Goal: Task Accomplishment & Management: Complete application form

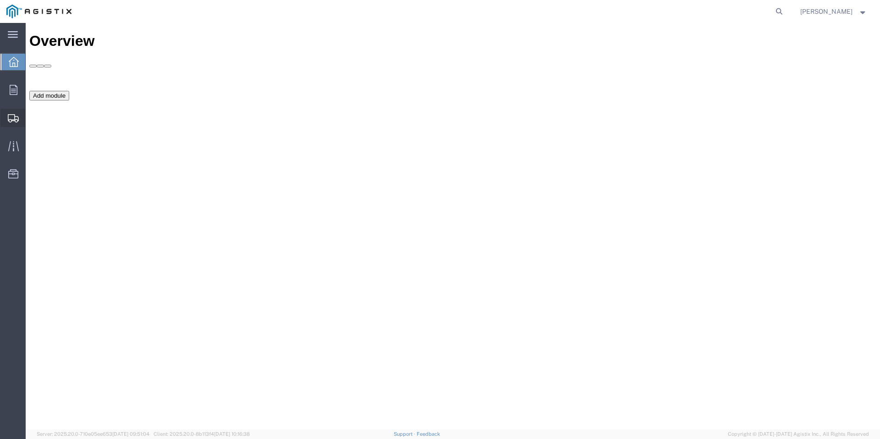
click at [32, 117] on span "Shipments" at bounding box center [28, 118] width 6 height 18
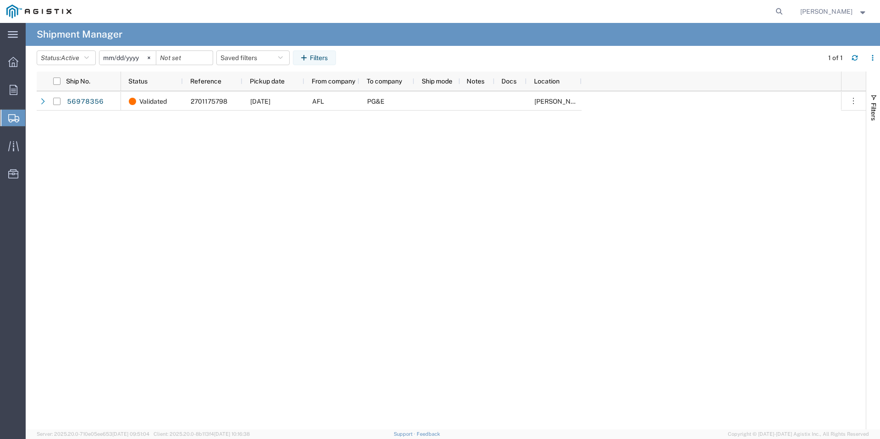
click at [0, 0] on span "Create Shipment" at bounding box center [0, 0] width 0 height 0
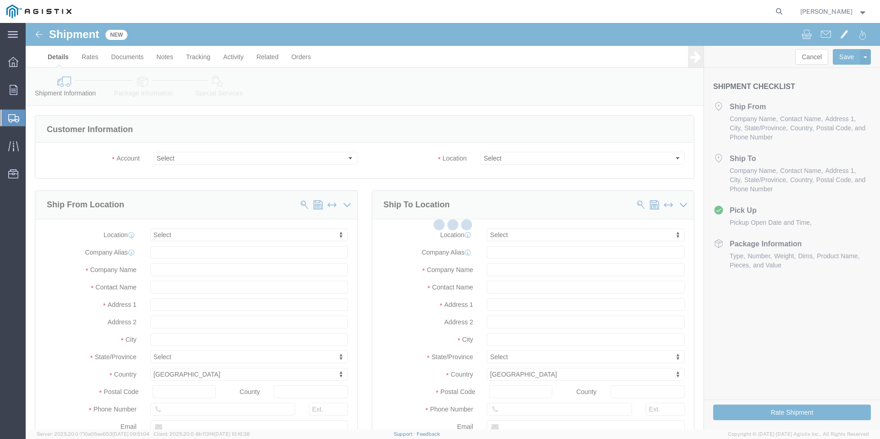
select select
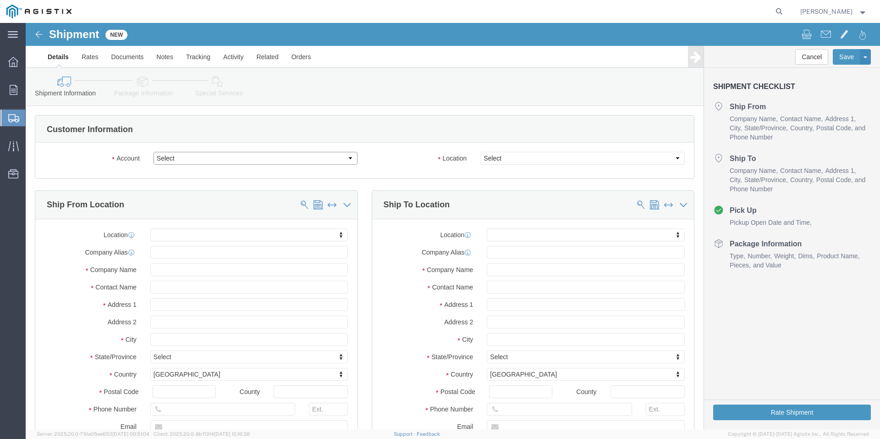
click select "Select America Fujikura Ltd (AFL Global) PG&E"
select select "9596"
click select "Select America Fujikura Ltd (AFL Global) PG&E"
select select
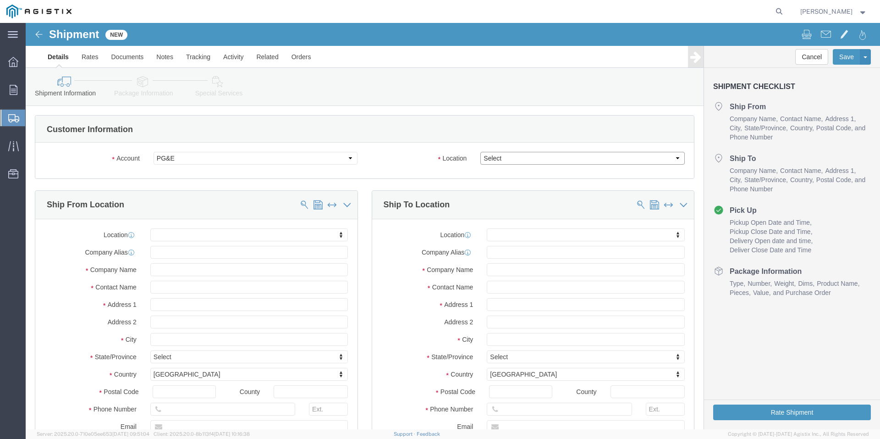
click select "Select All Others [GEOGRAPHIC_DATA] [GEOGRAPHIC_DATA] [GEOGRAPHIC_DATA] [GEOGRA…"
select select "19740"
click select "Select All Others [GEOGRAPHIC_DATA] [GEOGRAPHIC_DATA] [GEOGRAPHIC_DATA] [GEOGRA…"
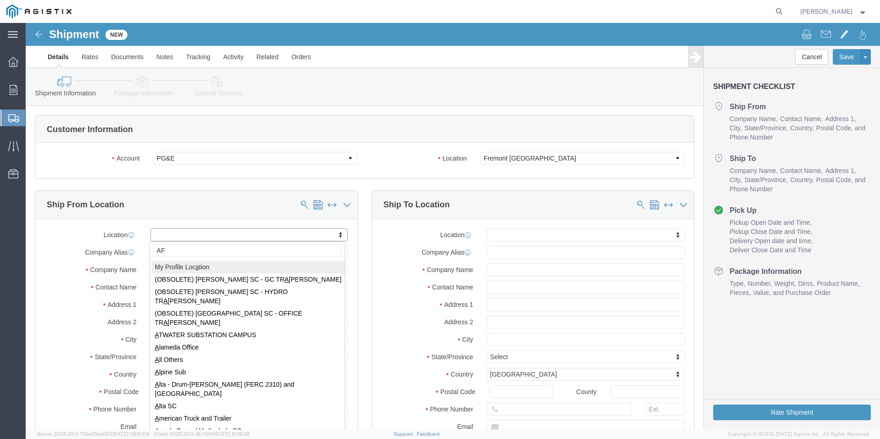
type input "A"
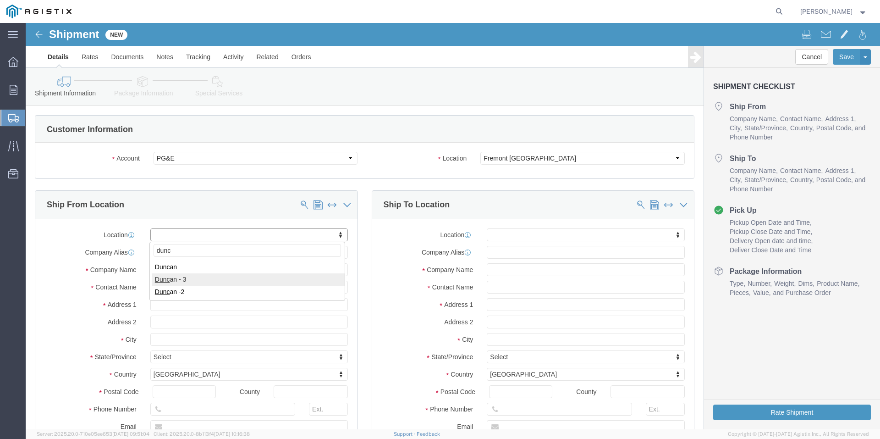
type input "dunc"
select select "73411"
select select "SC"
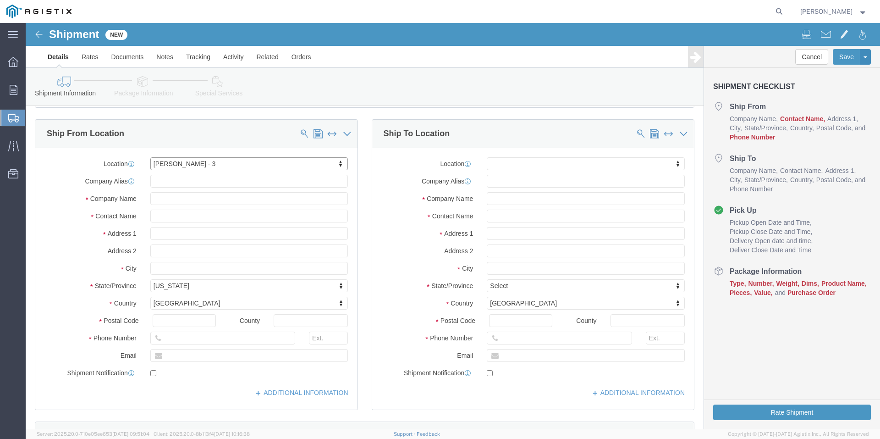
scroll to position [92, 0]
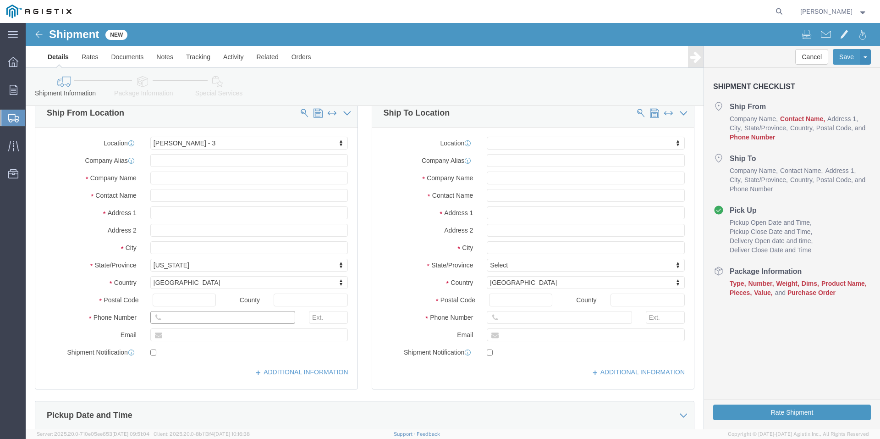
click input "text"
type input "8644336676"
click input "text"
type input "[PERSON_NAME][EMAIL_ADDRESS][PERSON_NAME][DOMAIN_NAME]"
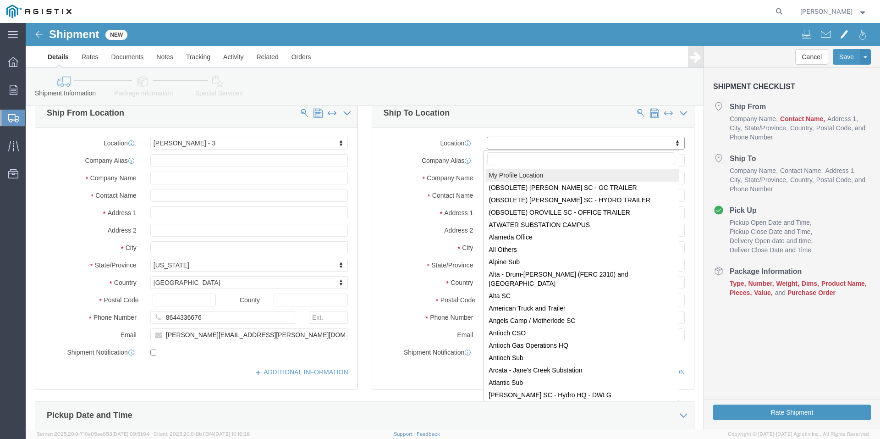
type input "p"
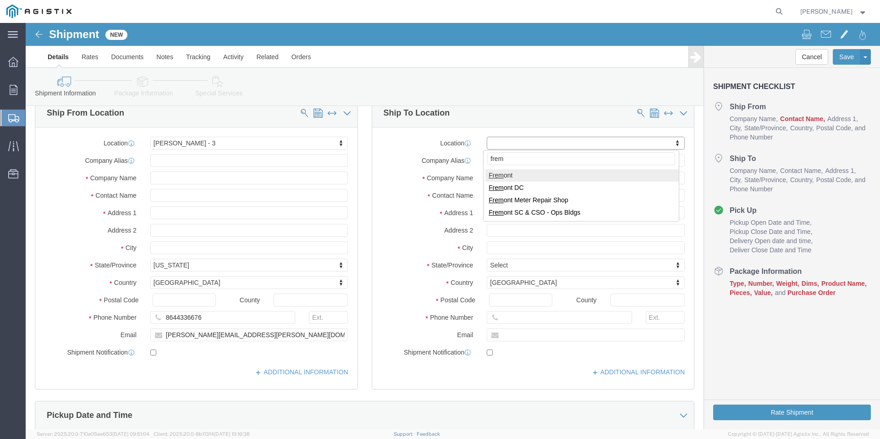
type input "frem"
select select "46073"
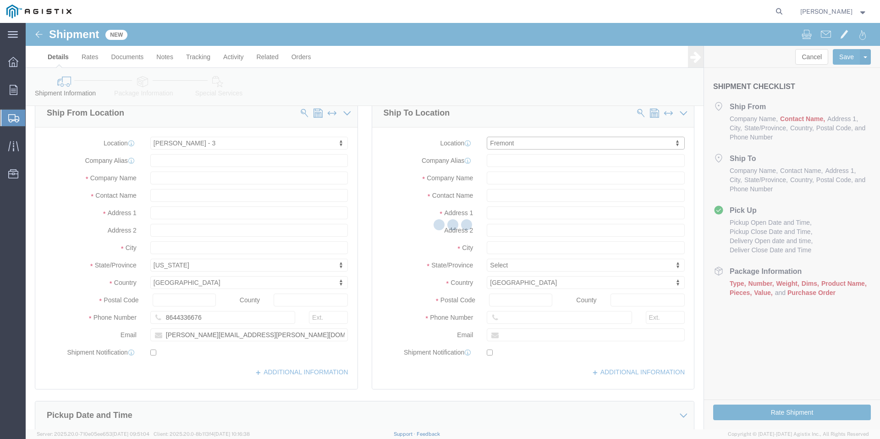
select select "CA"
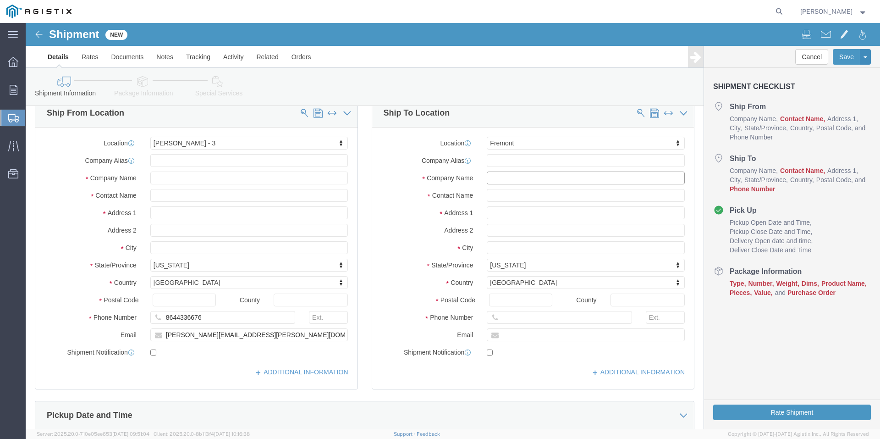
click input "text"
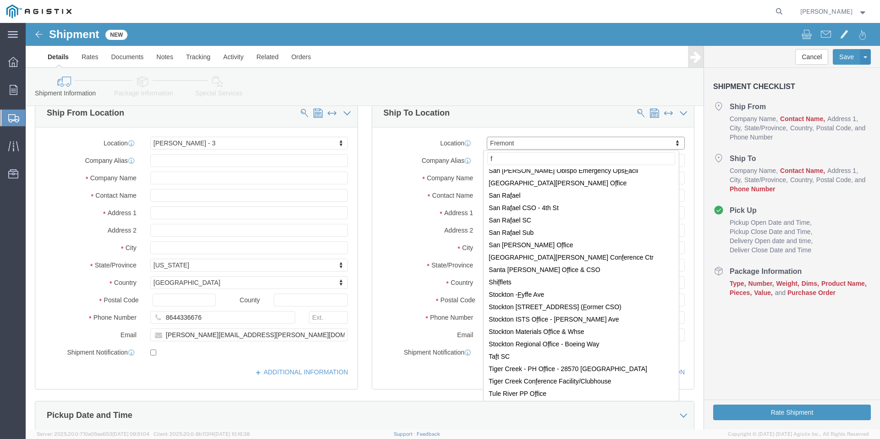
scroll to position [0, 0]
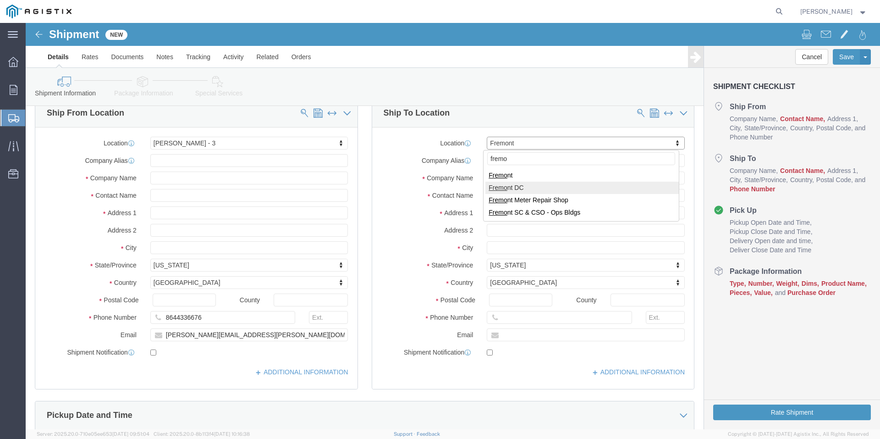
type input "fremo"
select select "19740"
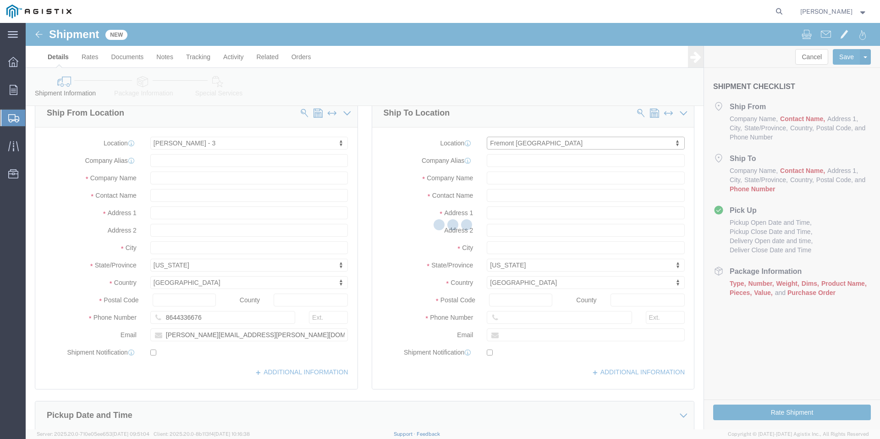
select select "CA"
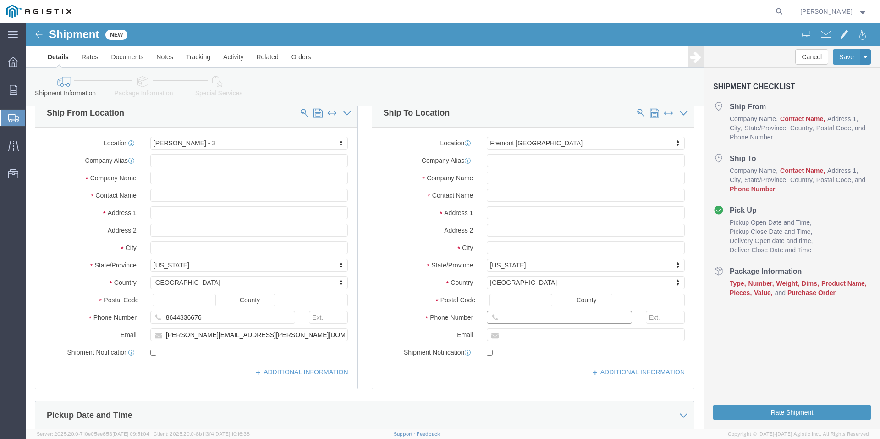
click input "text"
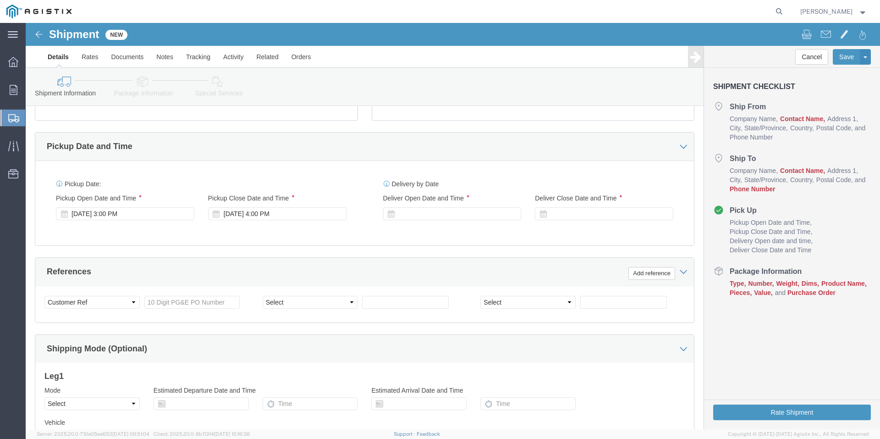
scroll to position [367, 0]
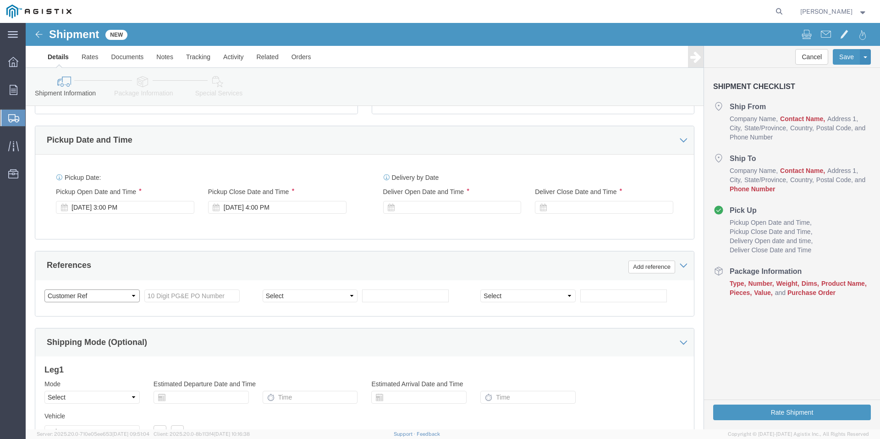
click select "Select Account Type Activity ID Airline Appointment Number ASN Batch Request # …"
click input "text"
type input "2701175793"
click select "Select Account Type Activity ID Airline Appointment Number ASN Batch Request # …"
click div "Shipping Mode (Optional)"
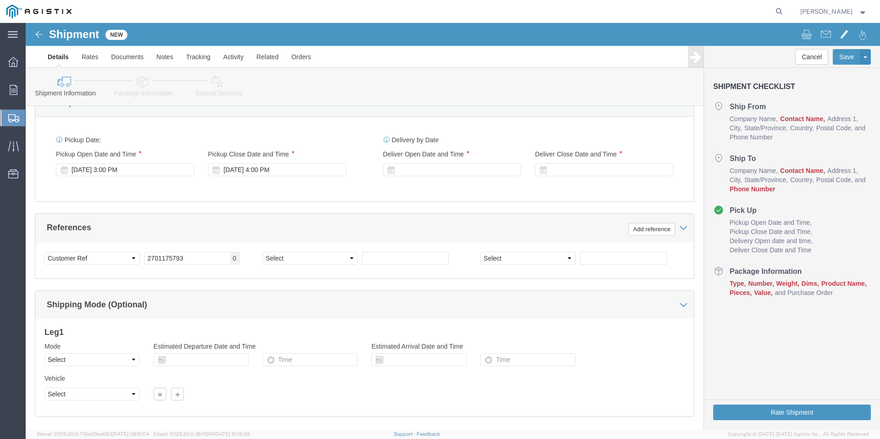
scroll to position [456, 0]
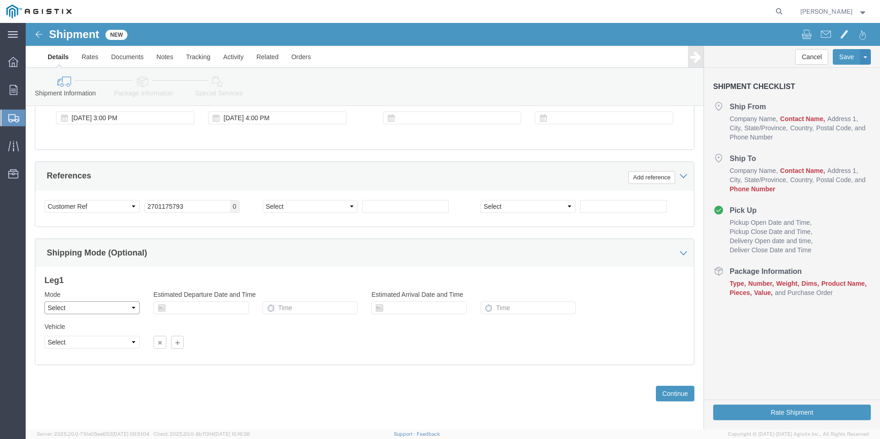
click select "Select Air Less than Truckload Multi-Leg Ocean Freight Rail Small Parcel Truckl…"
select select "LTL"
click select "Select Air Less than Truckload Multi-Leg Ocean Freight Rail Small Parcel Truckl…"
click input "text"
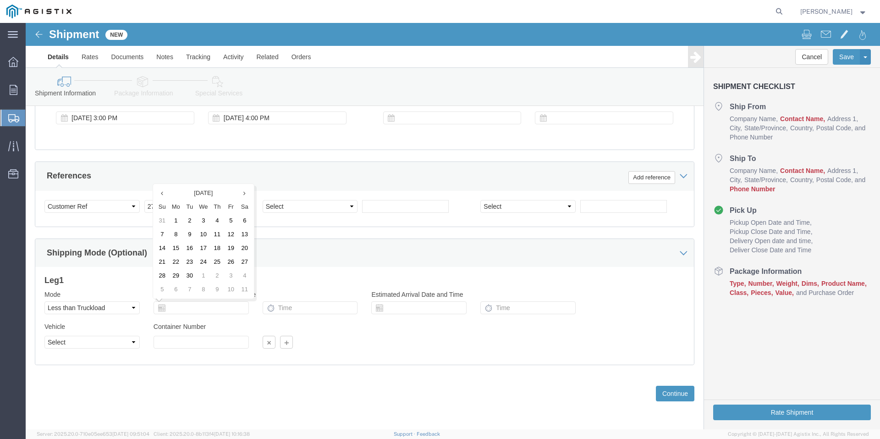
click td "30"
click input "text"
click button "Continue"
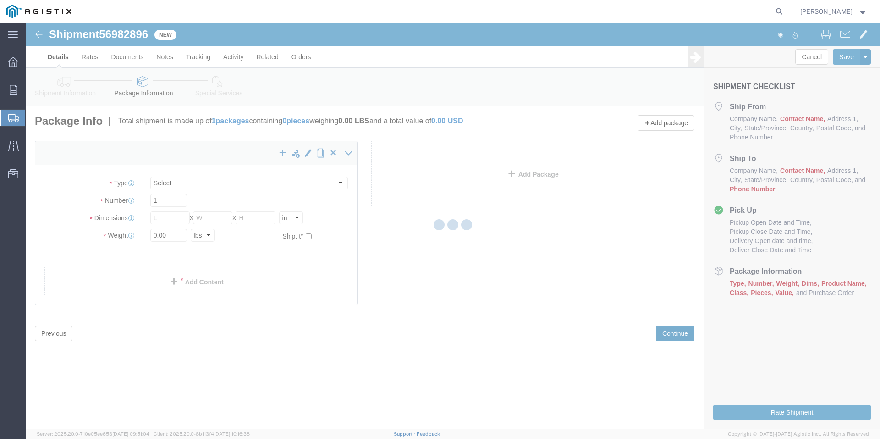
select select "CBOX"
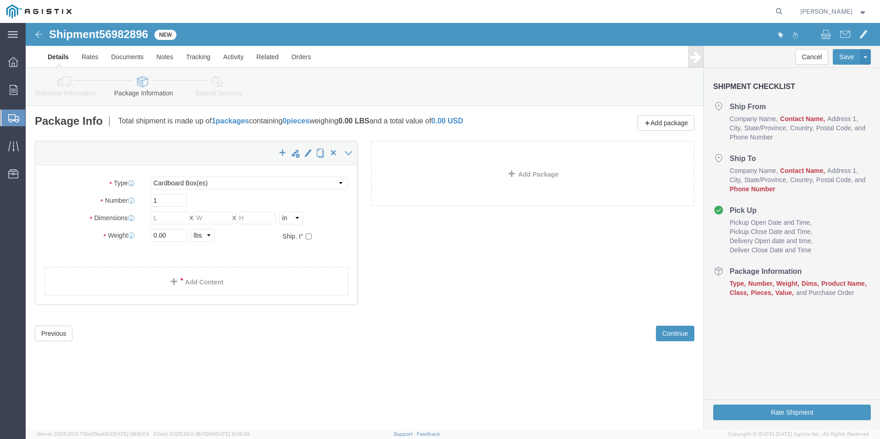
drag, startPoint x: 723, startPoint y: 97, endPoint x: 745, endPoint y: 96, distance: 21.6
click span "Company Name"
click ul "Company Name Contact Name Address 1 City State/Province Country Postal Code and…"
click li "Ship To Company Name Contact Name Address 1 City State/Province Country Postal …"
click icon
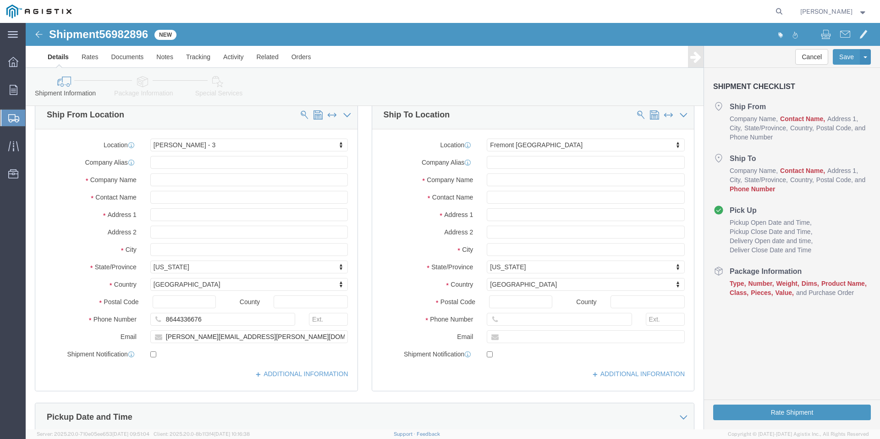
scroll to position [92, 0]
click input "text"
type input "[PERSON_NAME]"
click div "- America Fujikura Ltd - ([PERSON_NAME])"
select select
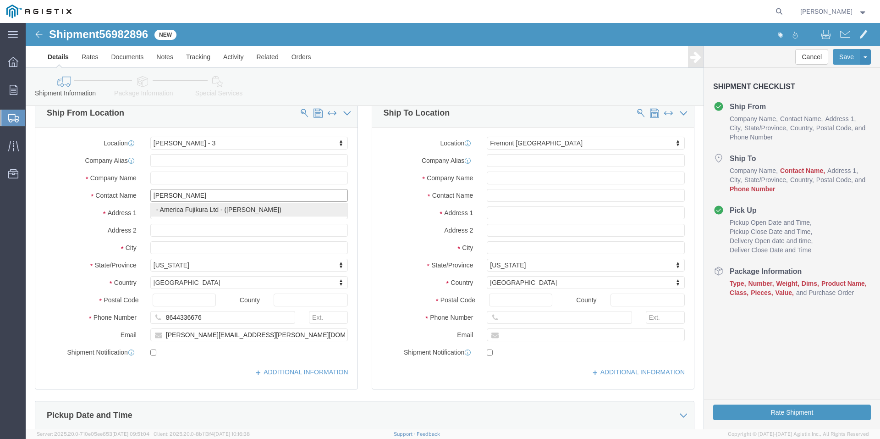
select select "SC"
click input "[PERSON_NAME]"
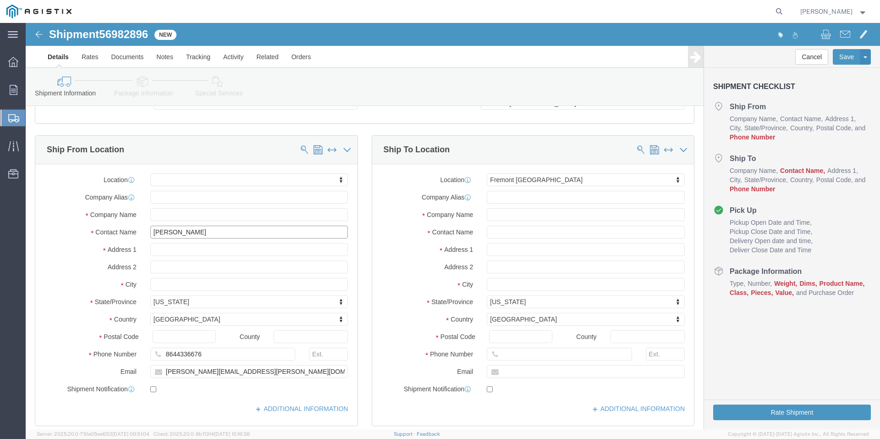
scroll to position [46, 0]
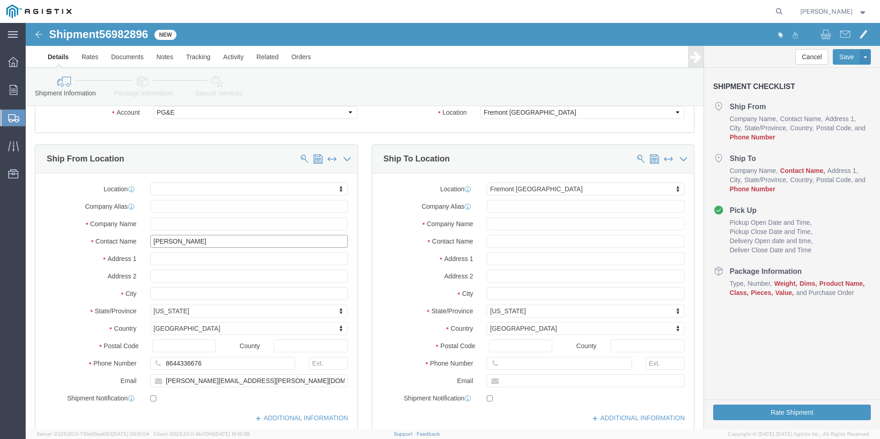
type input "[PERSON_NAME]"
type input "dun"
select select "73411"
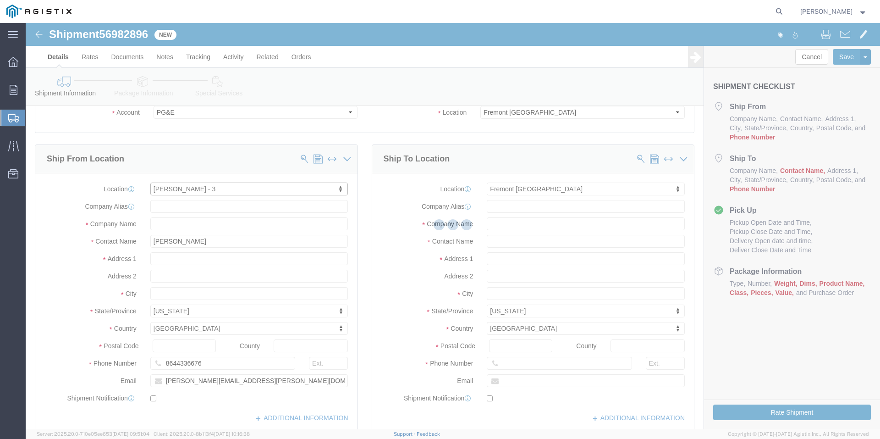
select select "SC"
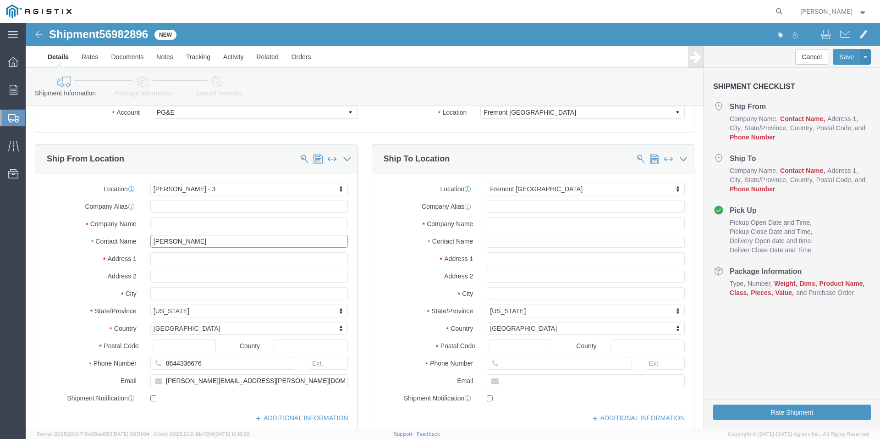
click input "[PERSON_NAME]"
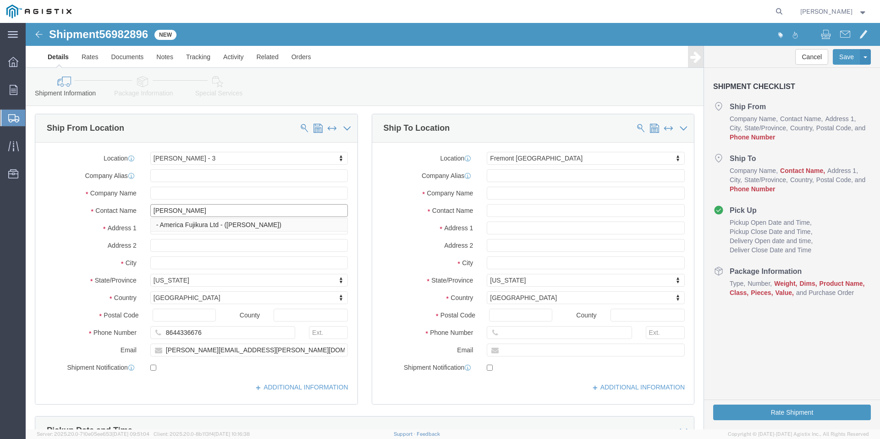
scroll to position [92, 0]
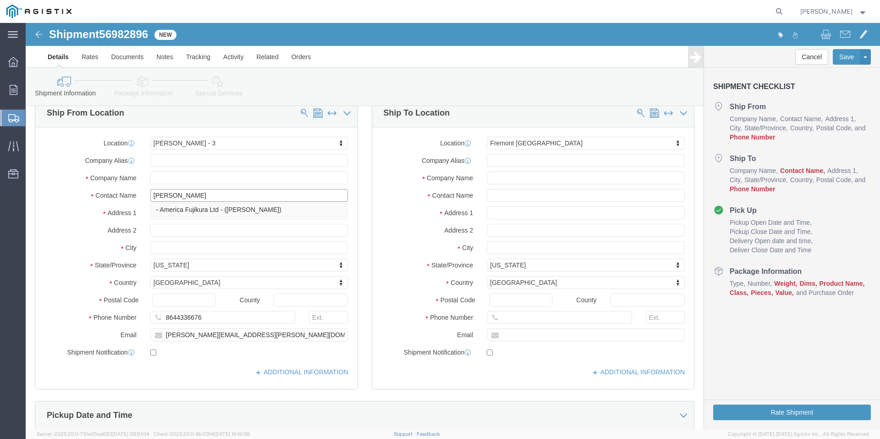
type input "[PERSON_NAME]"
click input "8644336676"
type input "8644336676"
click input "text"
type input "[PERSON_NAME]"
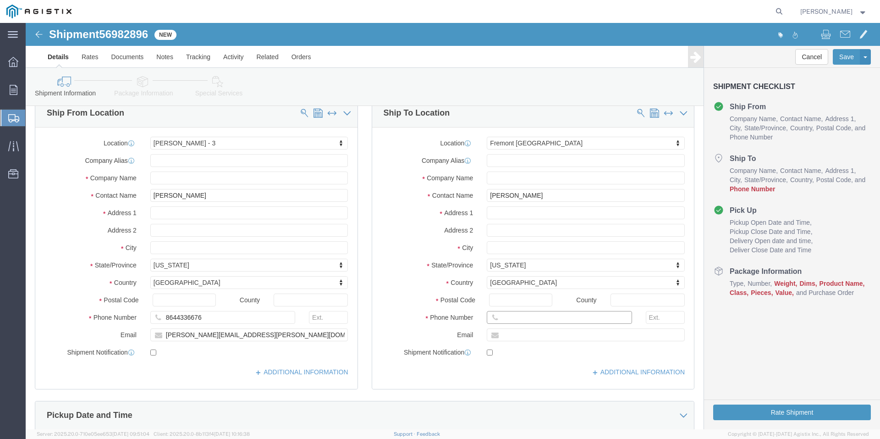
click input "text"
type input "8888888888"
click input "text"
click div "Location [GEOGRAPHIC_DATA] [GEOGRAPHIC_DATA] My Profile Location (OBSOLETE) [GE…"
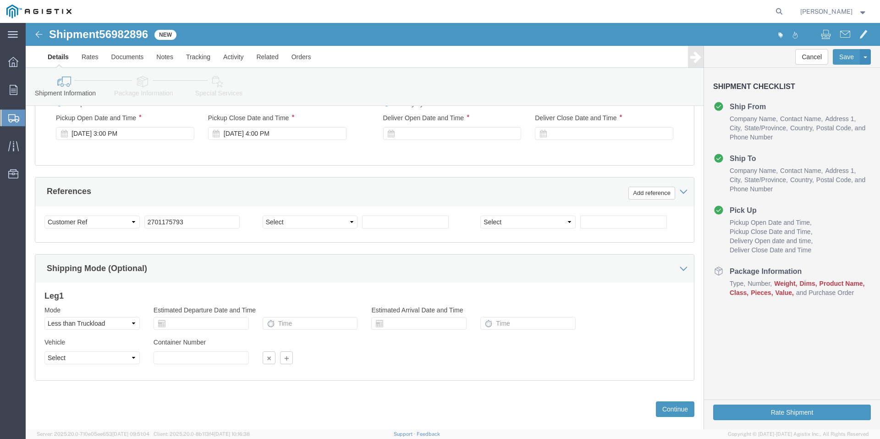
scroll to position [456, 0]
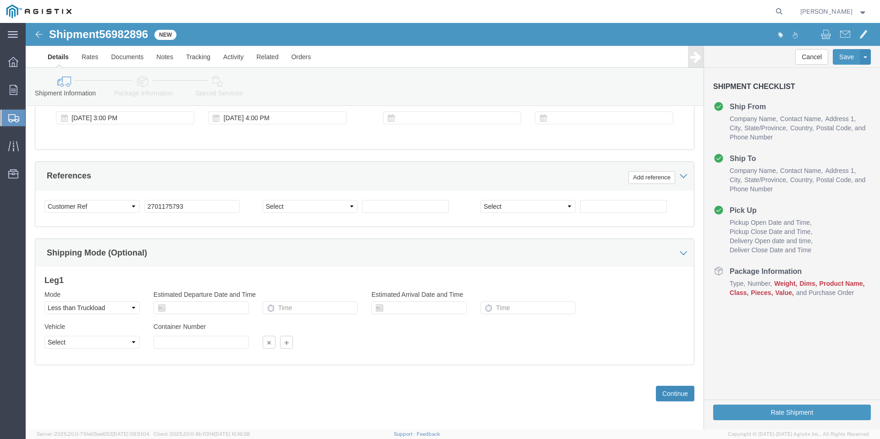
click button "Continue"
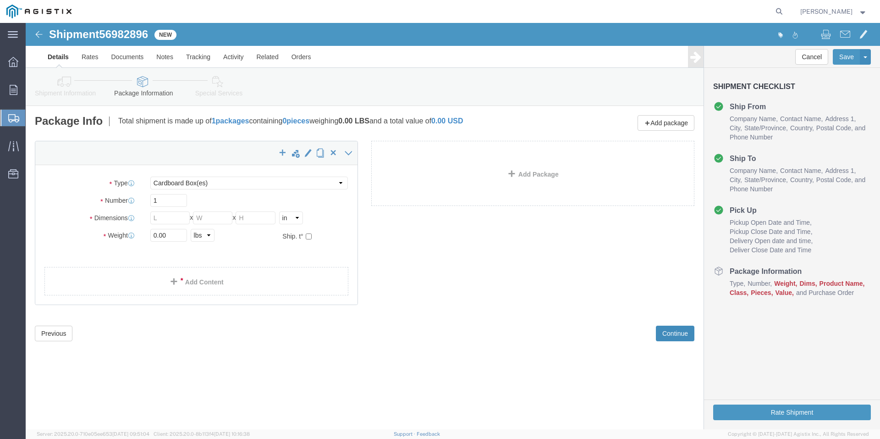
scroll to position [0, 0]
click select "Select Bulk Bundle(s) Cardboard Box(es) Carton(s) Crate(s) Drum(s) (Fiberboard)…"
select select "POST"
click select "Select Bulk Bundle(s) Cardboard Box(es) Carton(s) Crate(s) Drum(s) (Fiberboard)…"
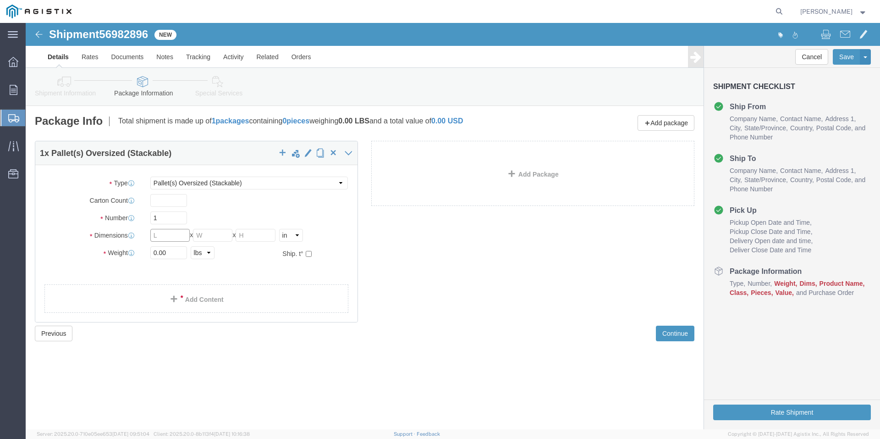
click input "text"
type input "6"
type input "44"
click input "text"
type input "66"
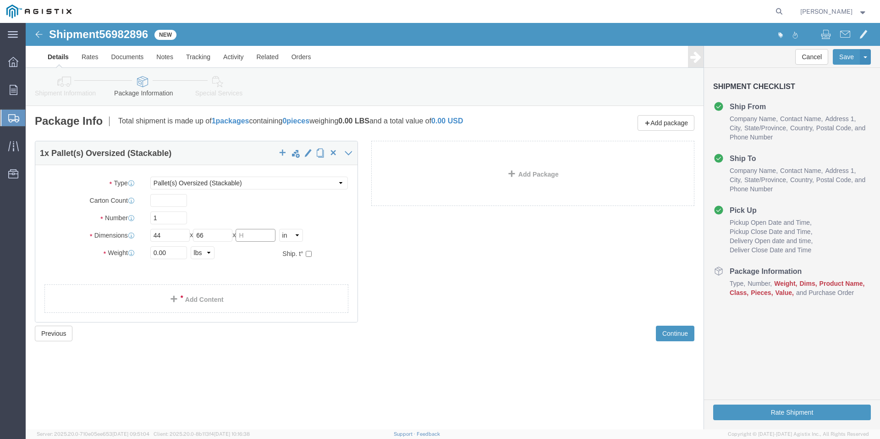
click input "text"
type input "72"
click input "0.00"
type input "0"
type input "2500"
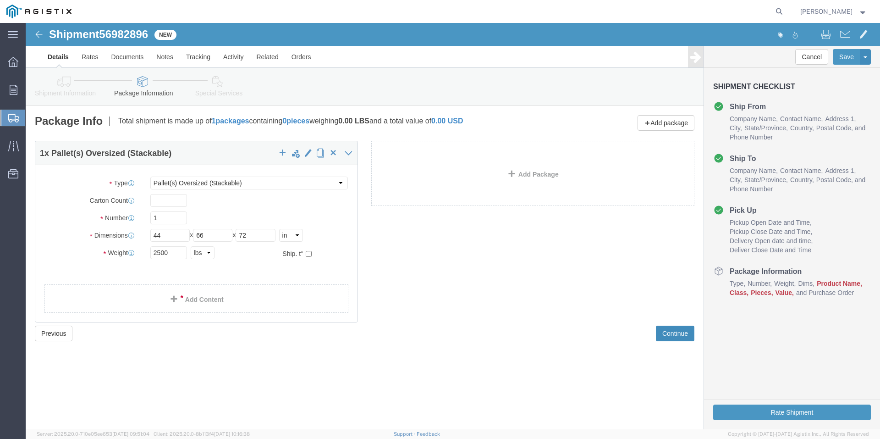
click button "Continue"
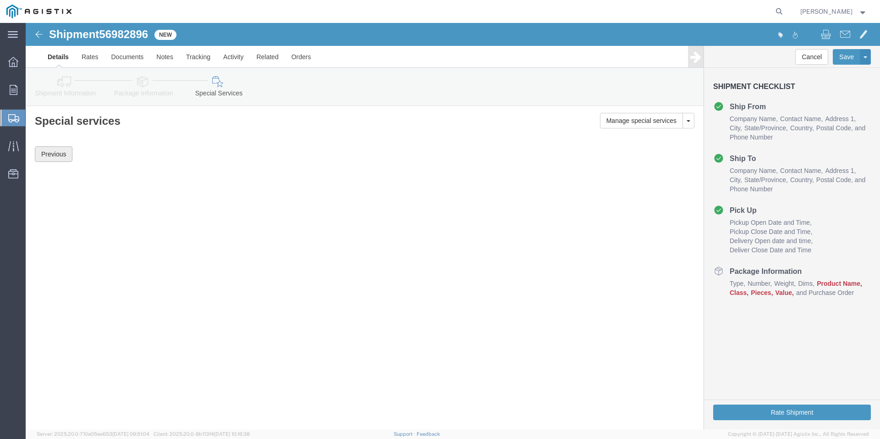
click button "Previous"
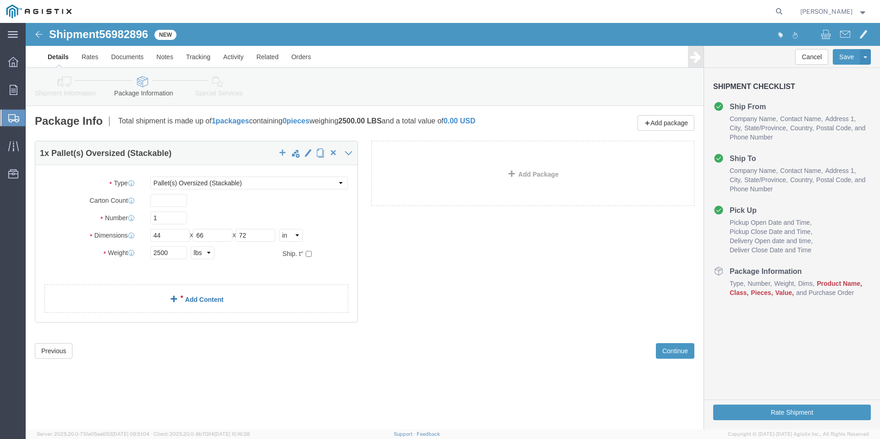
click link "Add Content"
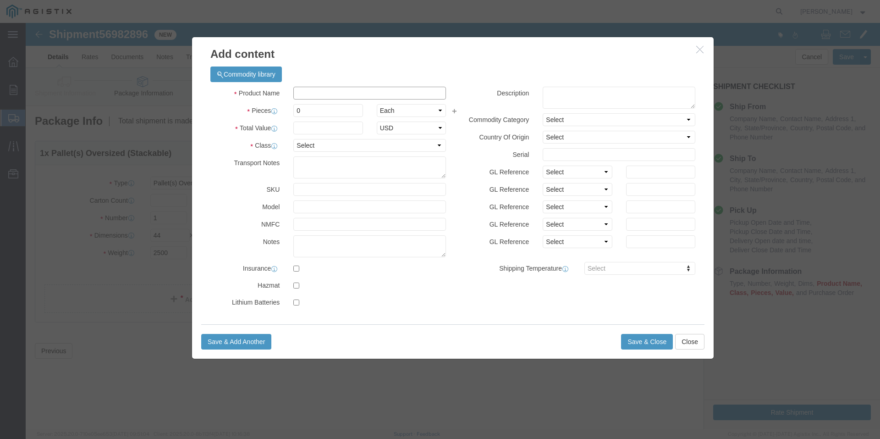
click input "text"
type input "Fiber Optic Cable"
drag, startPoint x: 295, startPoint y: 74, endPoint x: 279, endPoint y: 87, distance: 20.8
click input "0"
type input "01"
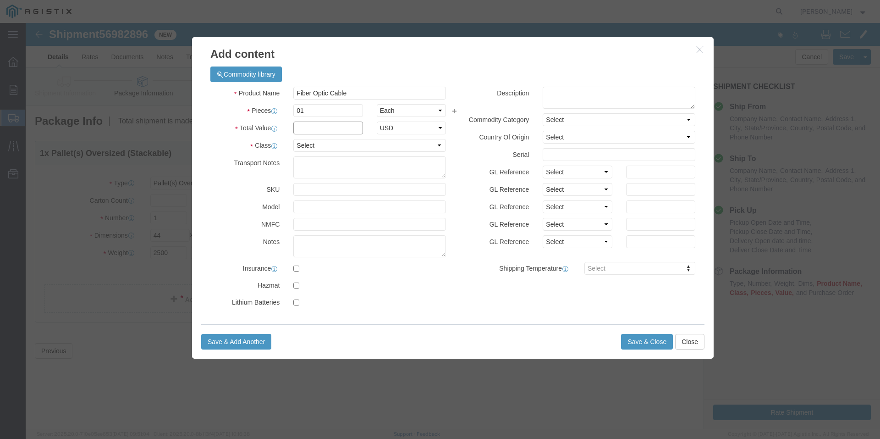
click input "text"
type input "17,800.00"
click select "Select 50 55 60 65 70 85 92.5 100 125 175 250 300 400"
select select "85"
click select "Select 50 55 60 65 70 85 92.5 100 125 175 250 300 400"
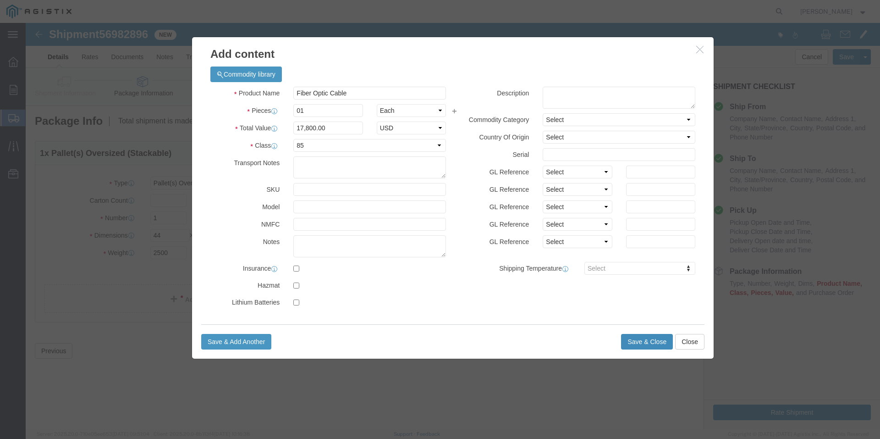
click button "Save & Close"
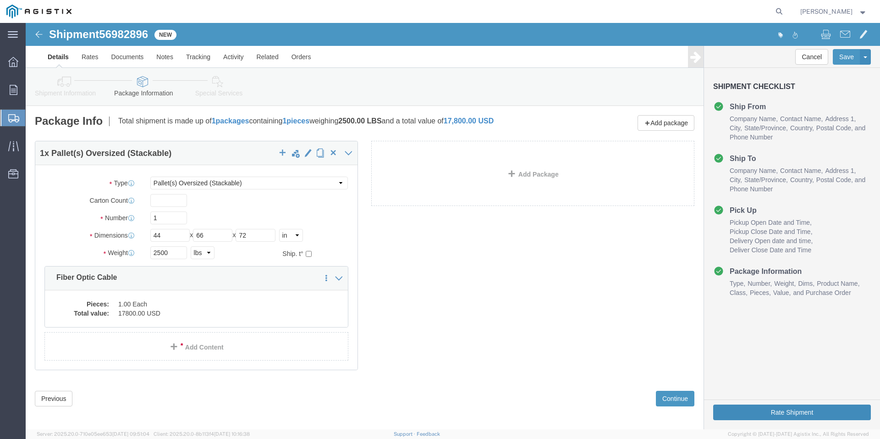
click button "Rate Shipment"
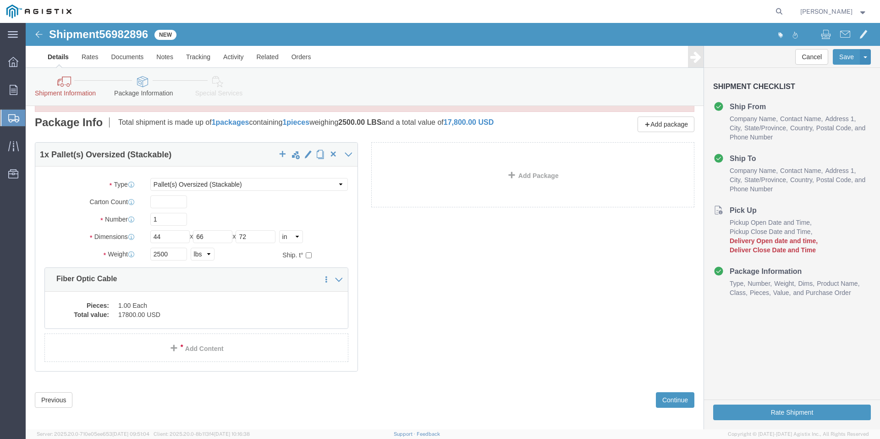
scroll to position [74, 0]
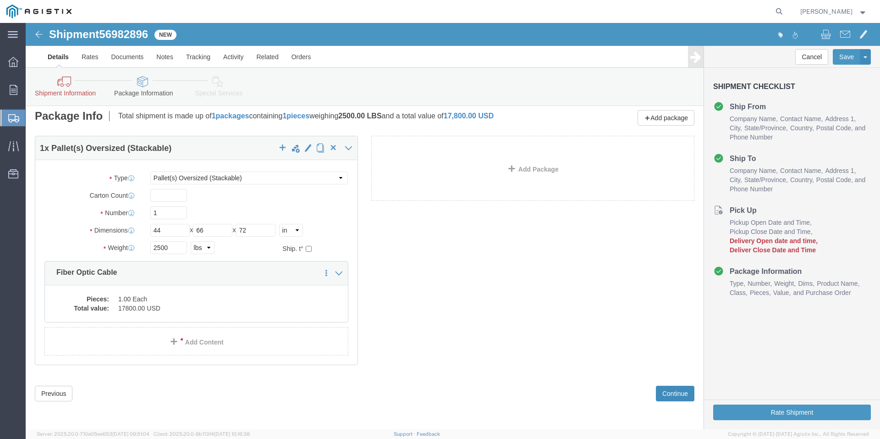
click button "Continue"
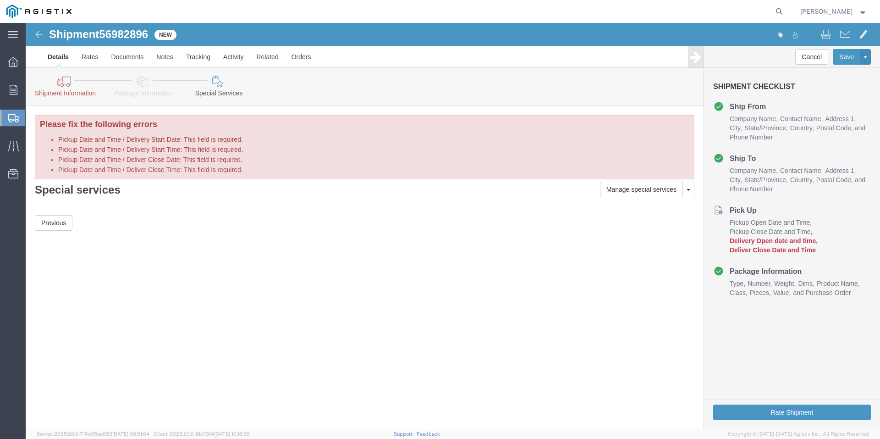
scroll to position [0, 0]
click button "Previous"
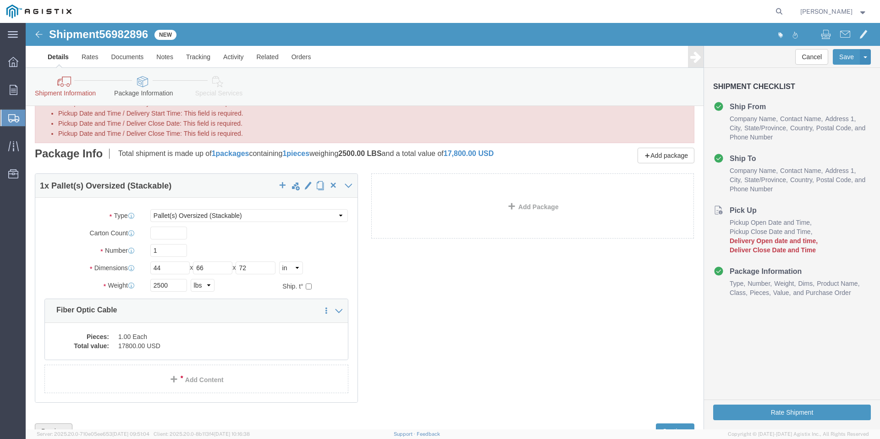
scroll to position [74, 0]
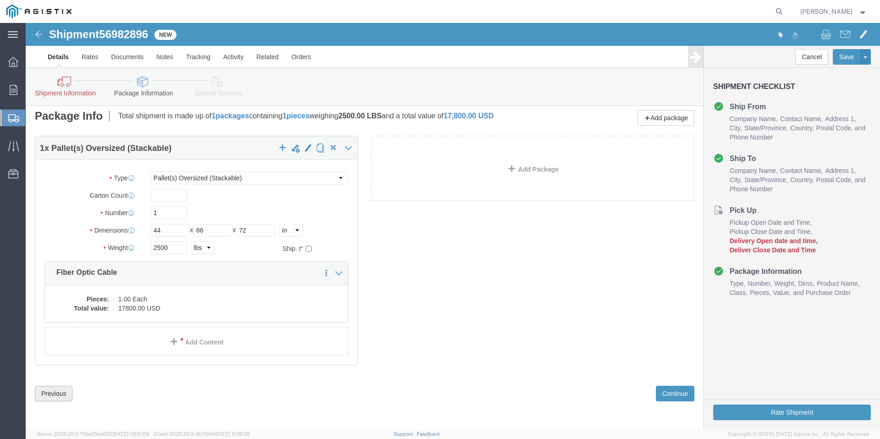
click button "Previous"
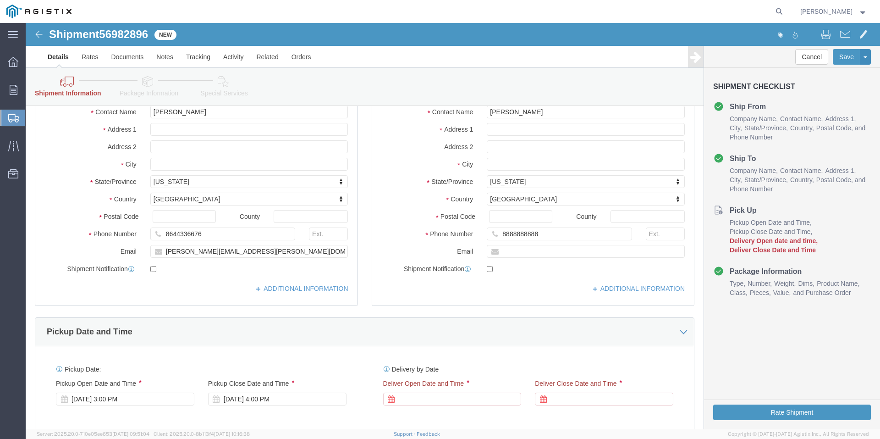
scroll to position [303, 0]
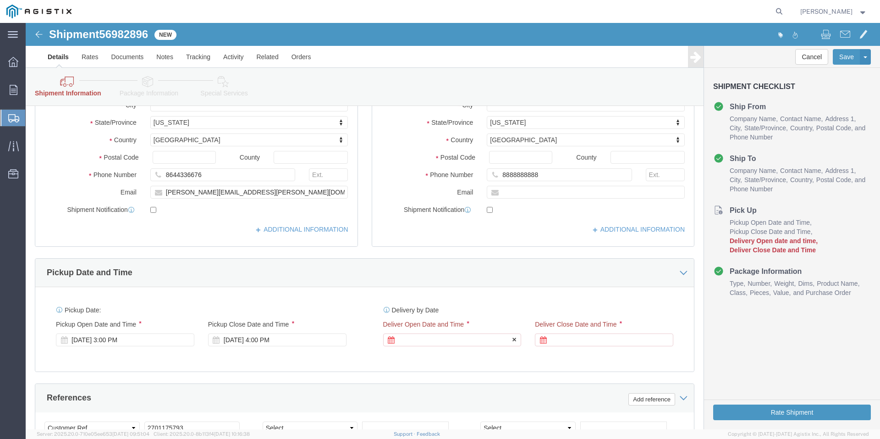
click div
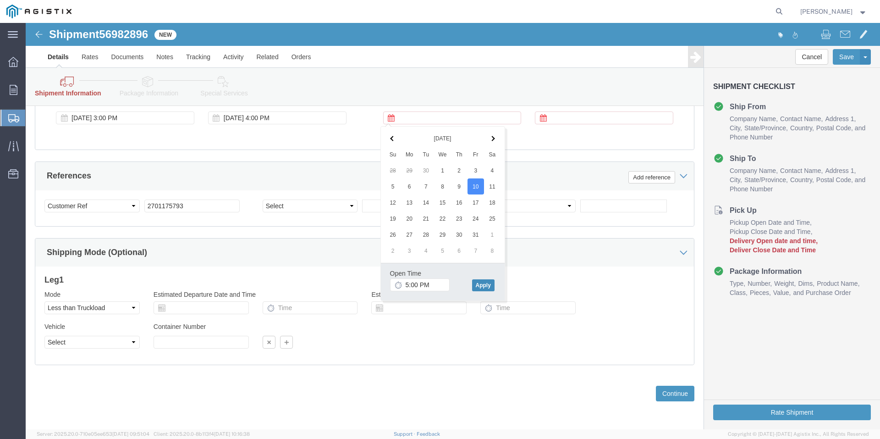
click button "Apply"
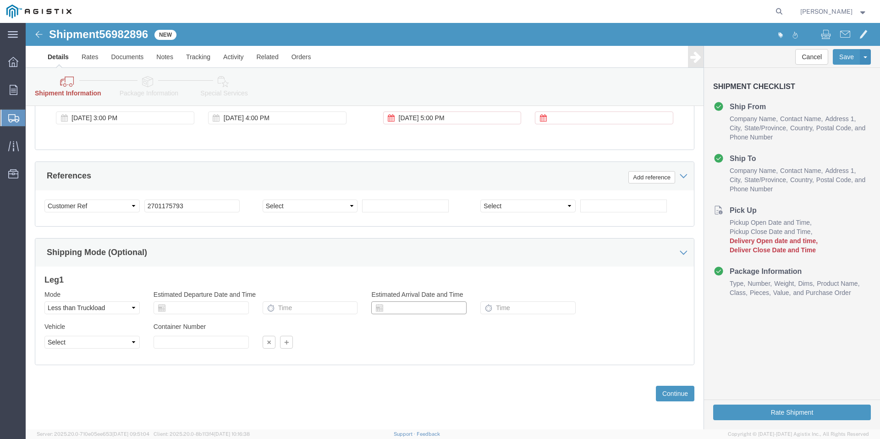
click input "text"
click td "30"
click input "text"
click td "8"
click input "text"
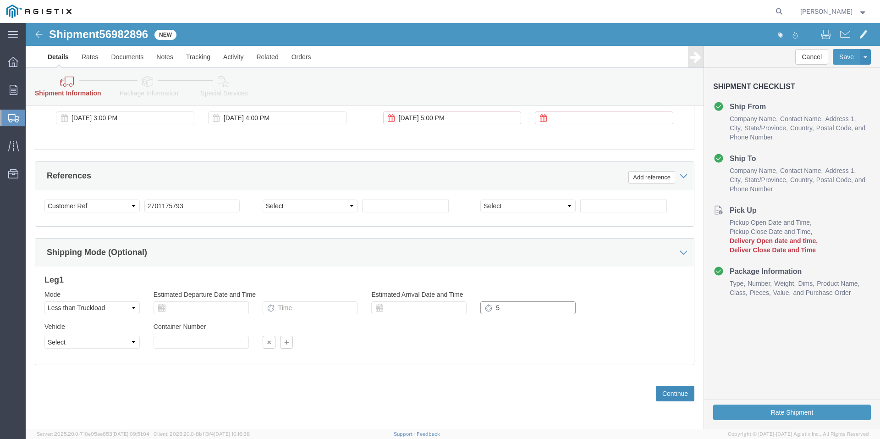
type input "5"
click button "Continue"
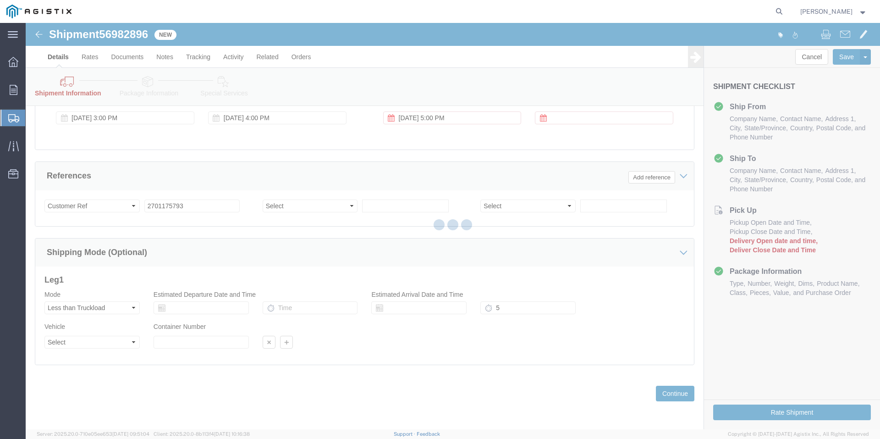
click at [543, 116] on div at bounding box center [453, 226] width 855 height 406
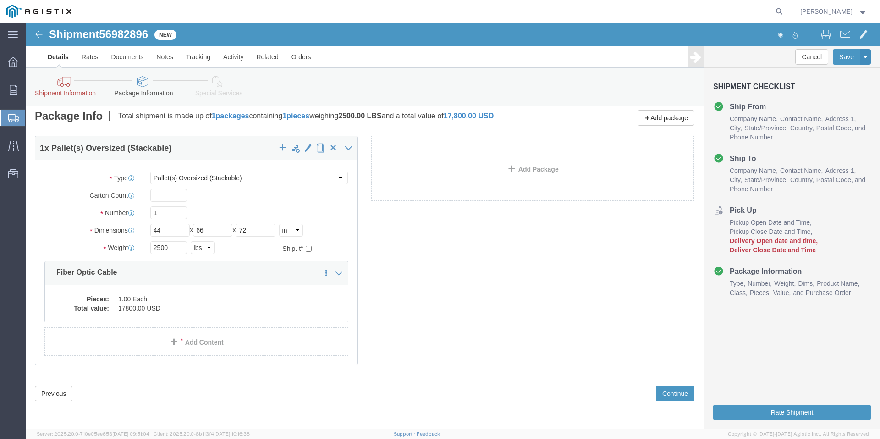
scroll to position [74, 0]
click span "Delivery Open date and time"
drag, startPoint x: 33, startPoint y: 365, endPoint x: 36, endPoint y: 359, distance: 7.0
click div "Previous Continue"
click button "Previous"
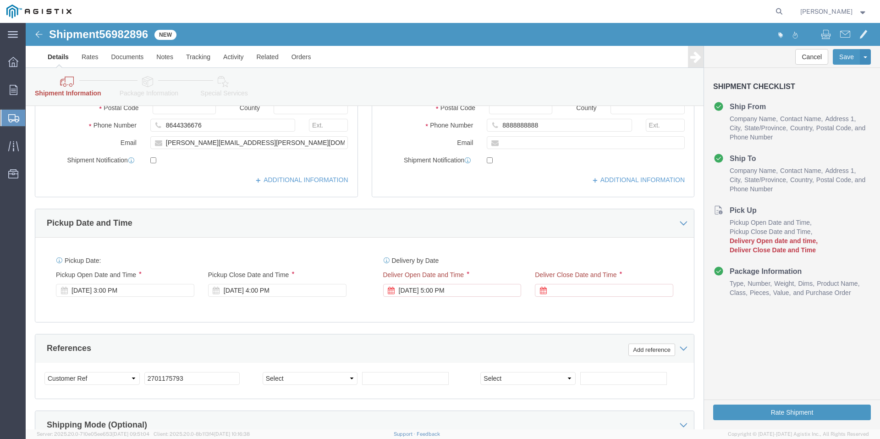
scroll to position [395, 0]
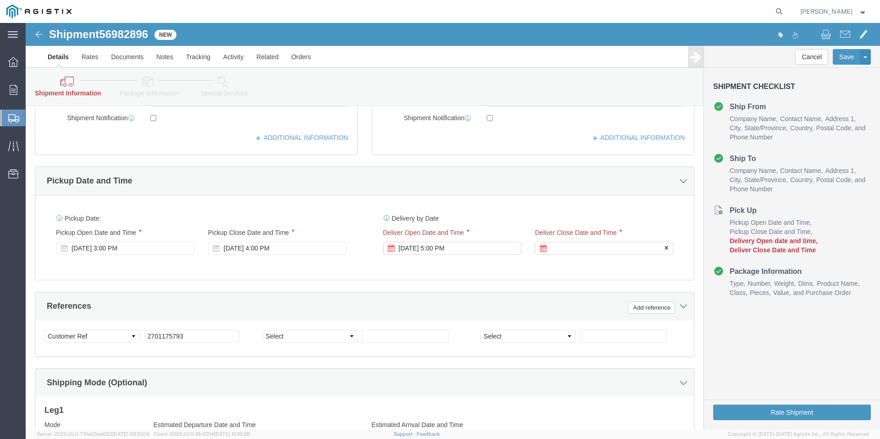
click div
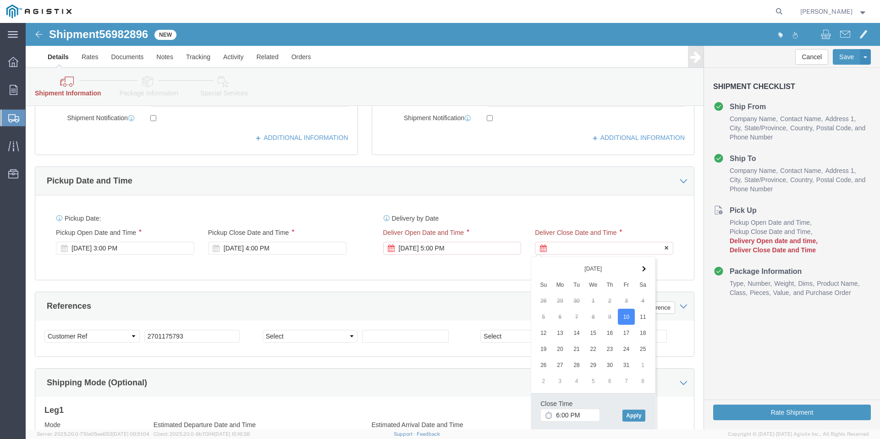
click div
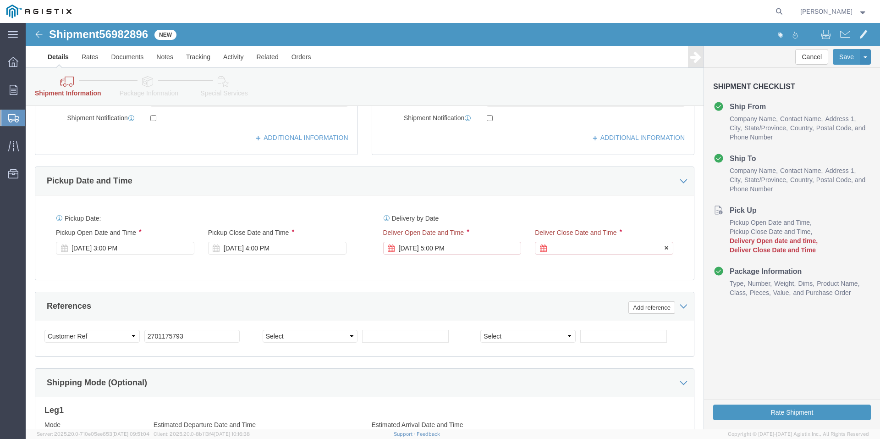
click icon
click div
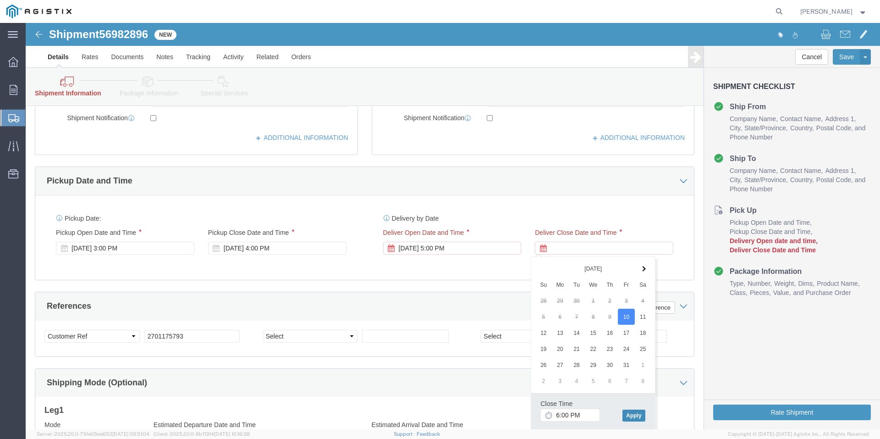
click button "Apply"
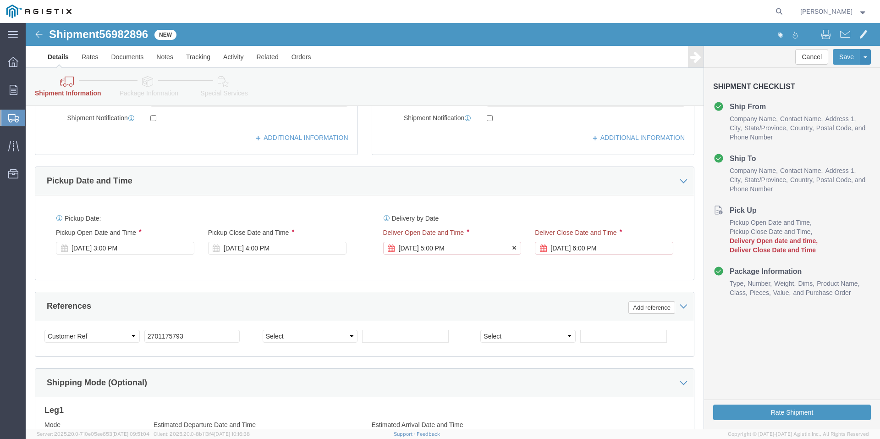
click div "[DATE] 5:00 PM"
click button "Apply"
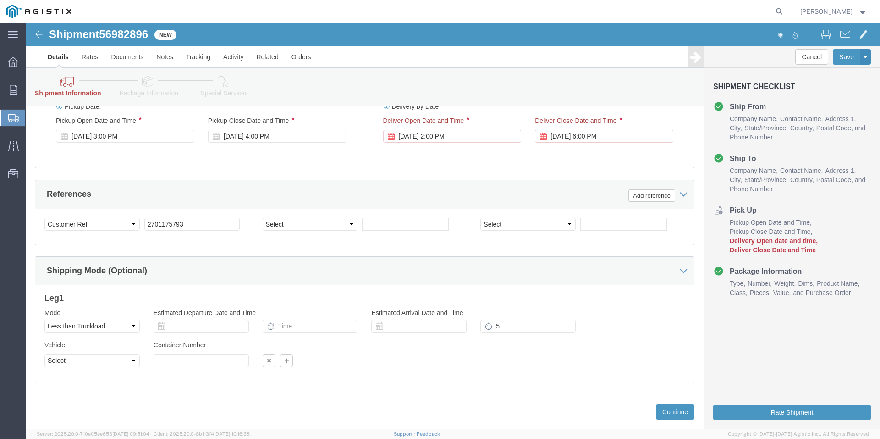
scroll to position [525, 0]
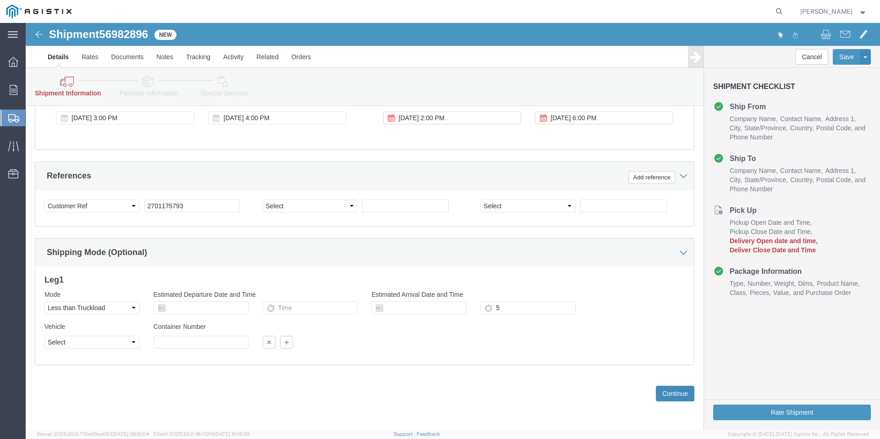
click button "Continue"
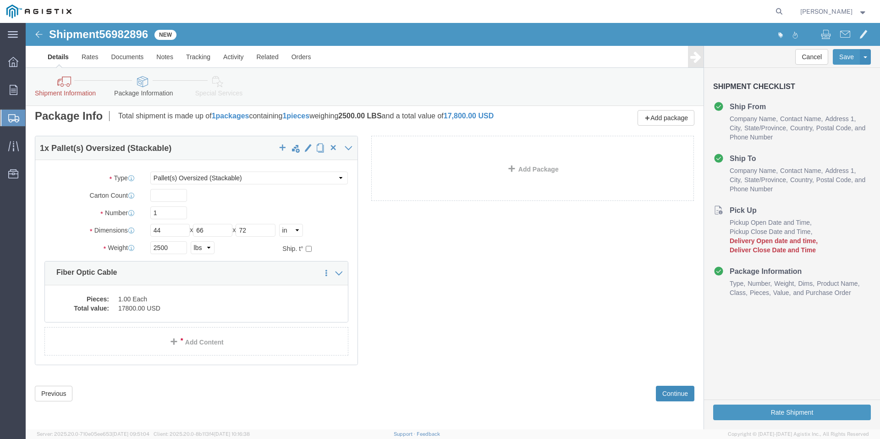
scroll to position [74, 0]
click button "Previous"
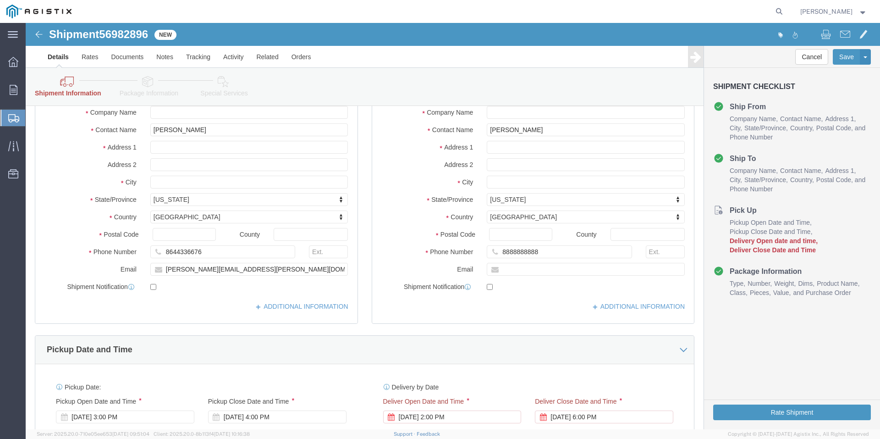
scroll to position [303, 0]
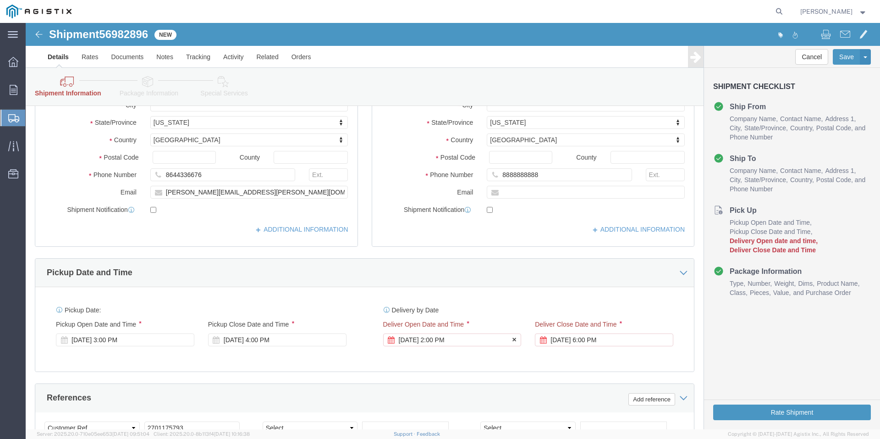
click icon
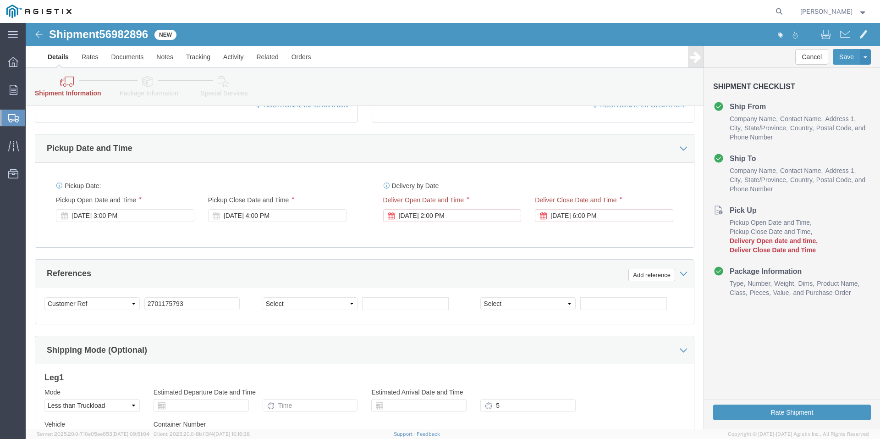
scroll to position [441, 0]
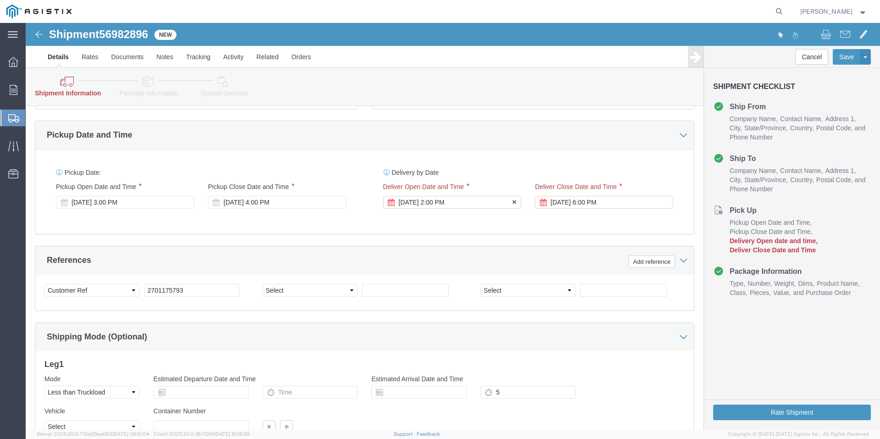
click div "[DATE] 2:00 PM"
click button "Apply"
click icon
click div "[DATE] 6:00 PM"
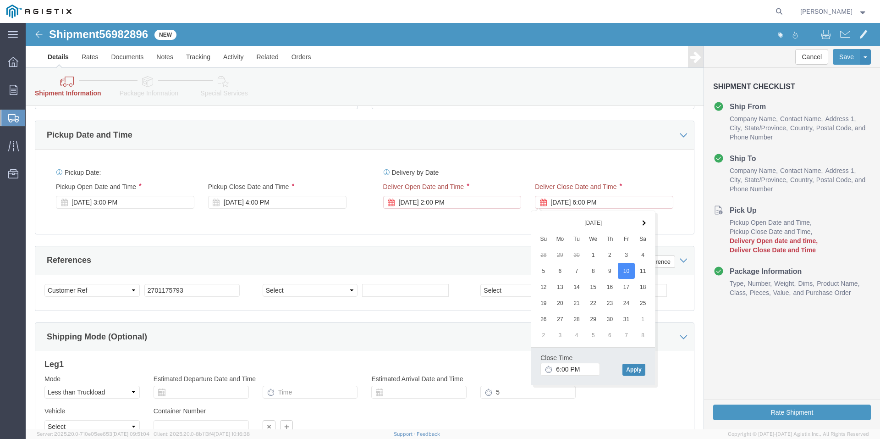
click button "Apply"
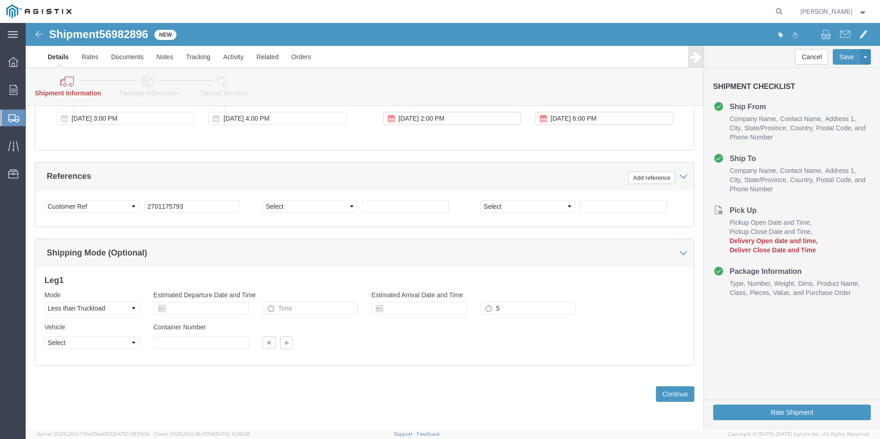
scroll to position [525, 0]
click button "Continue"
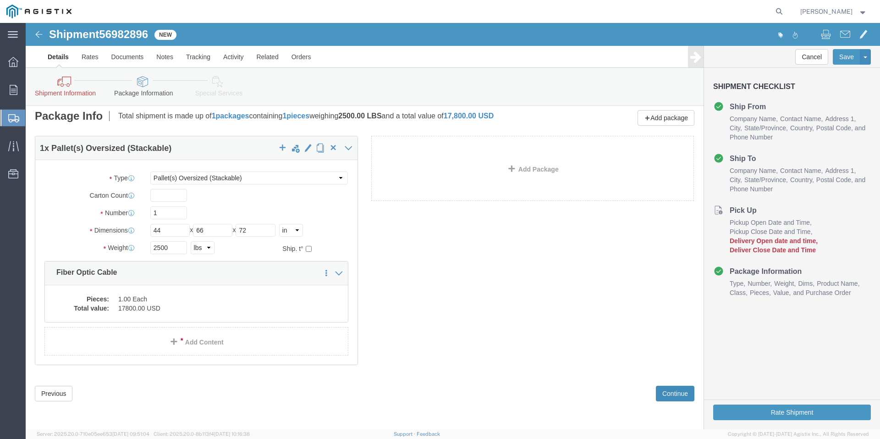
scroll to position [74, 0]
click link "Shipment Information"
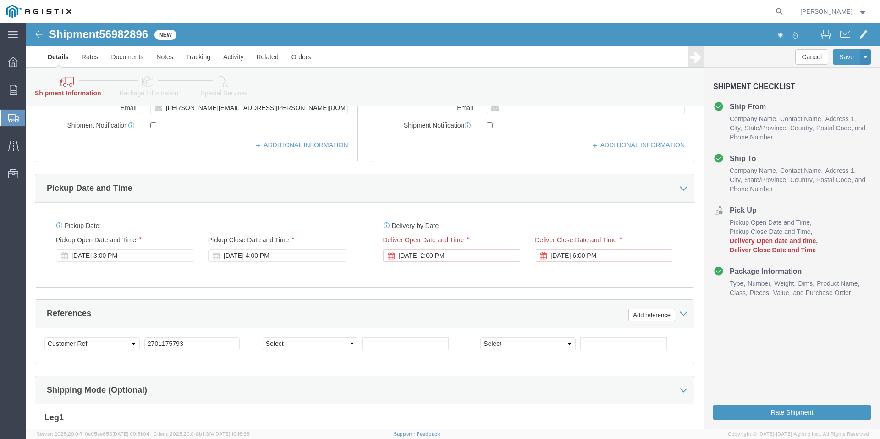
scroll to position [395, 0]
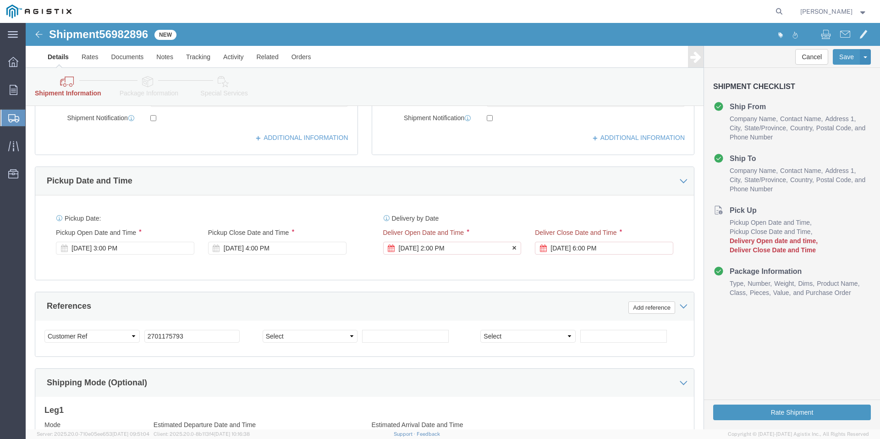
click icon
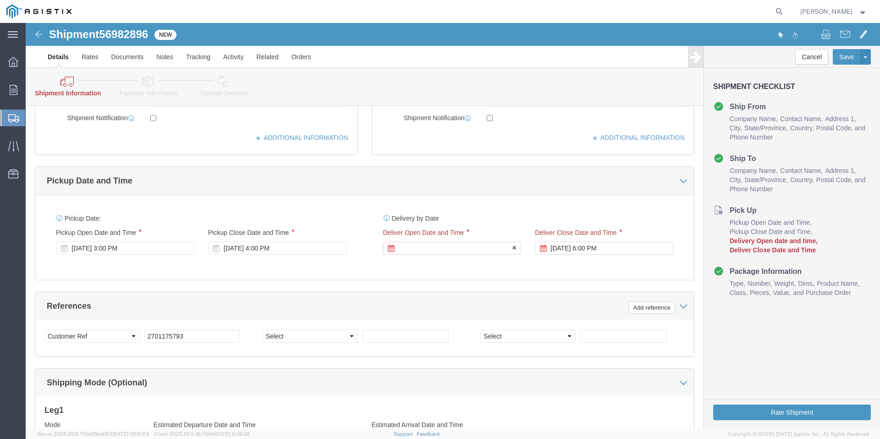
click icon
click div
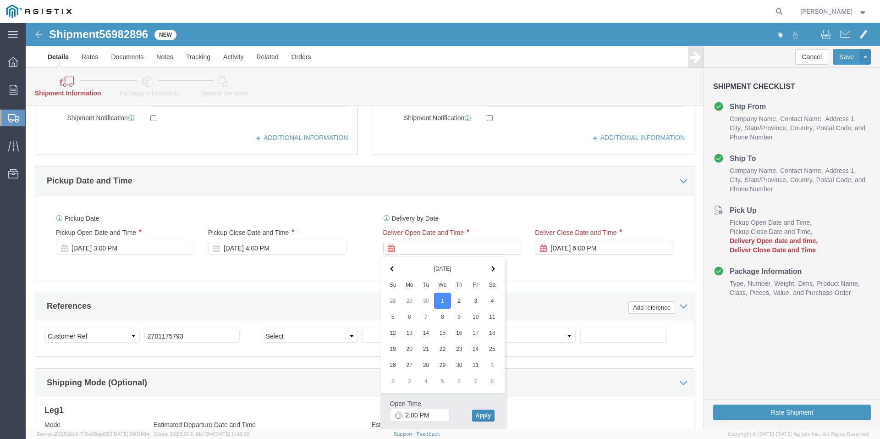
click button "Apply"
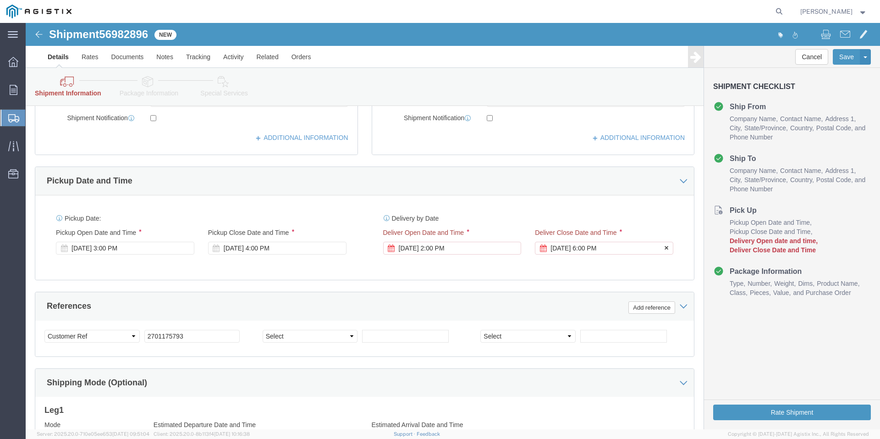
click div "[DATE] 6:00 PM"
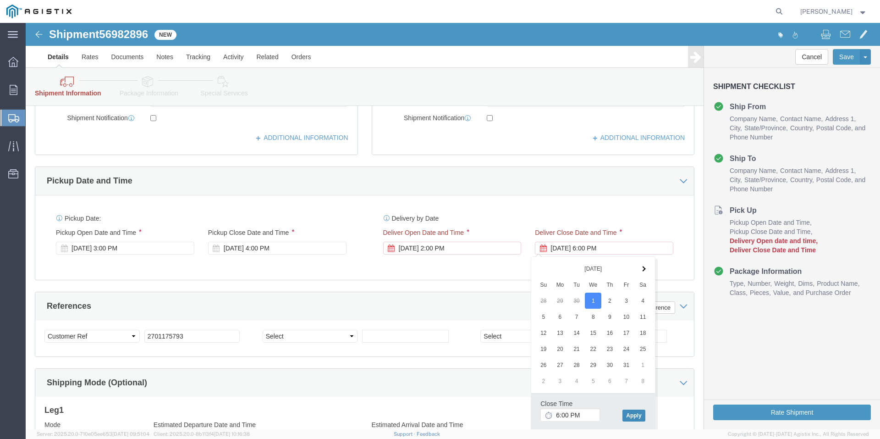
click button "Apply"
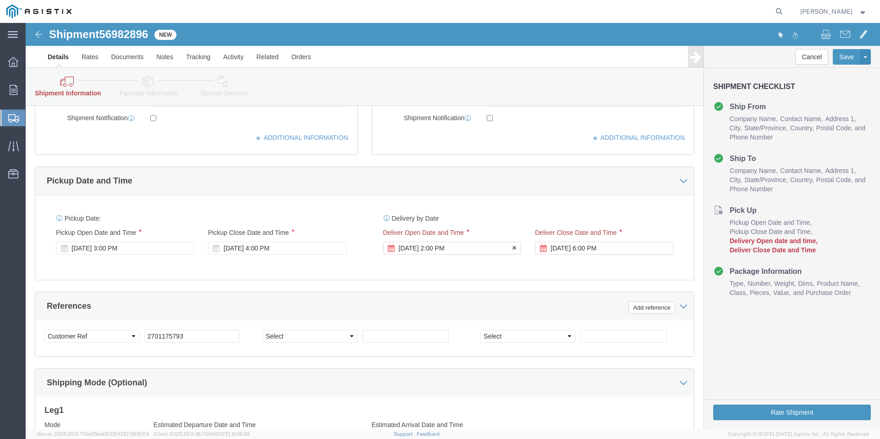
click div "[DATE] 2:00 PM"
click button "Apply"
click div "[DATE] 3:00 PM"
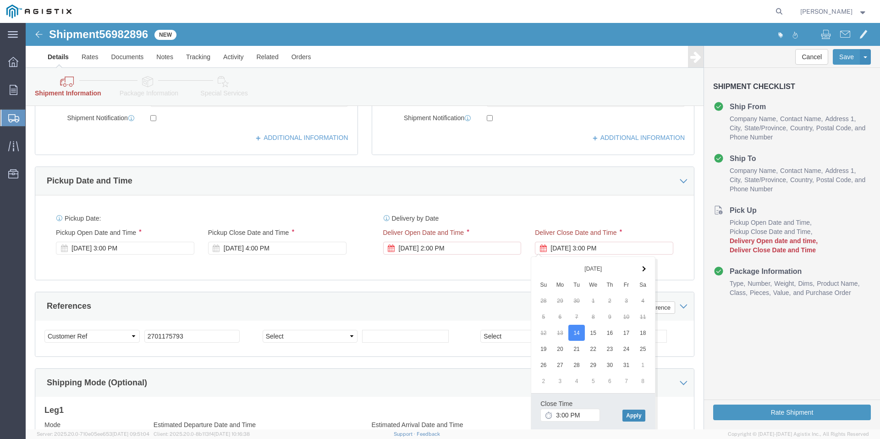
click button "Apply"
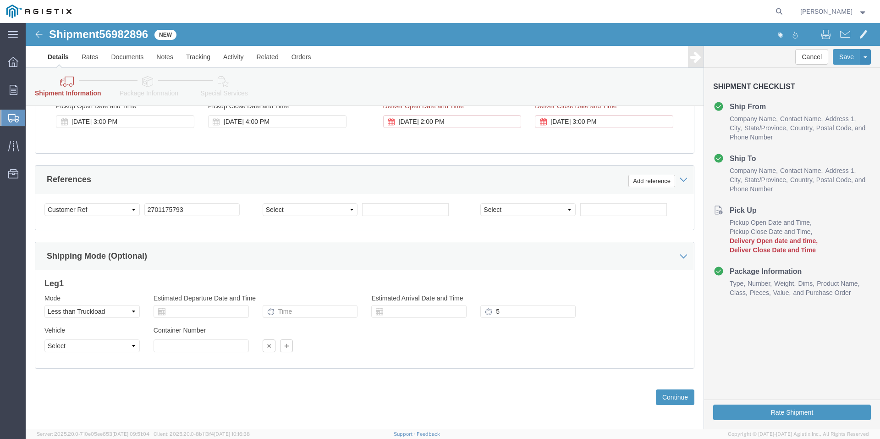
scroll to position [525, 0]
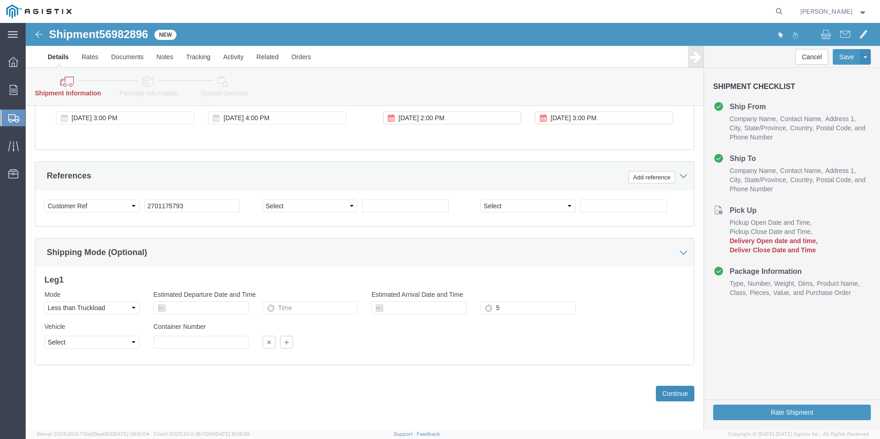
click button "Continue"
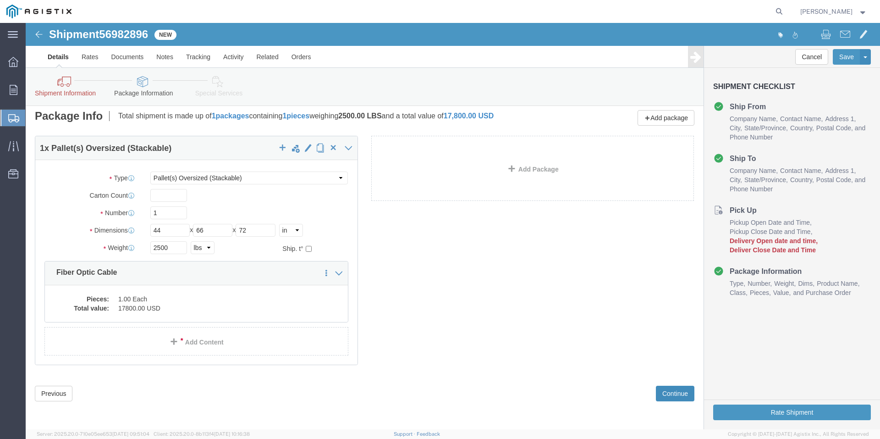
scroll to position [74, 0]
click button "Previous"
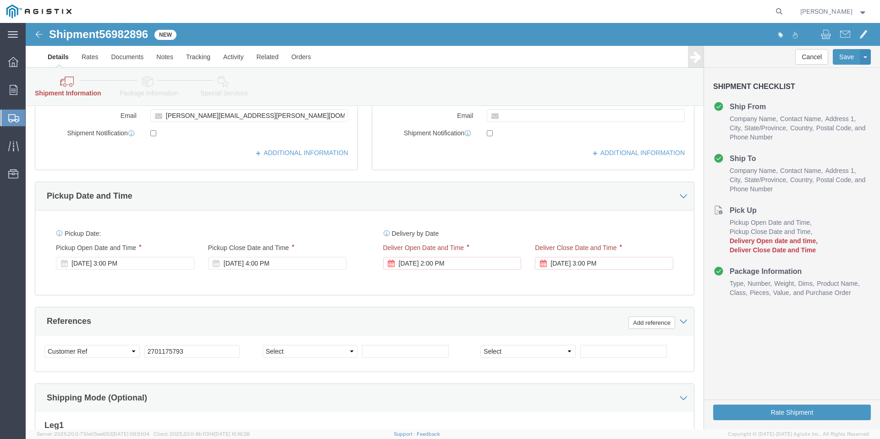
scroll to position [441, 0]
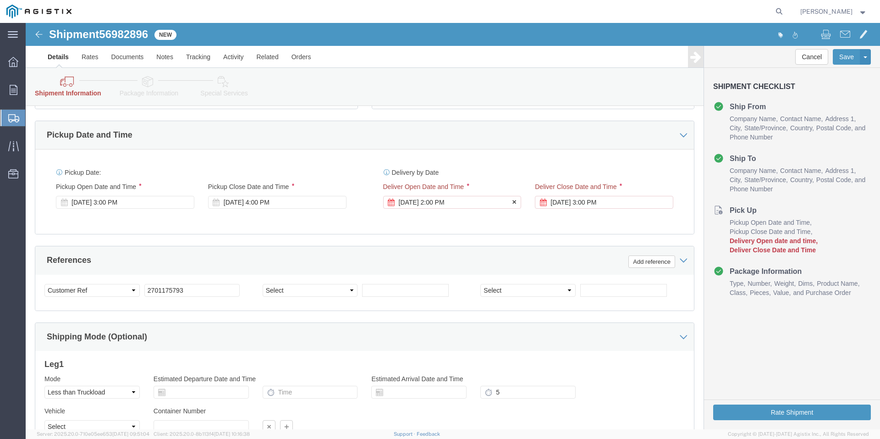
click icon
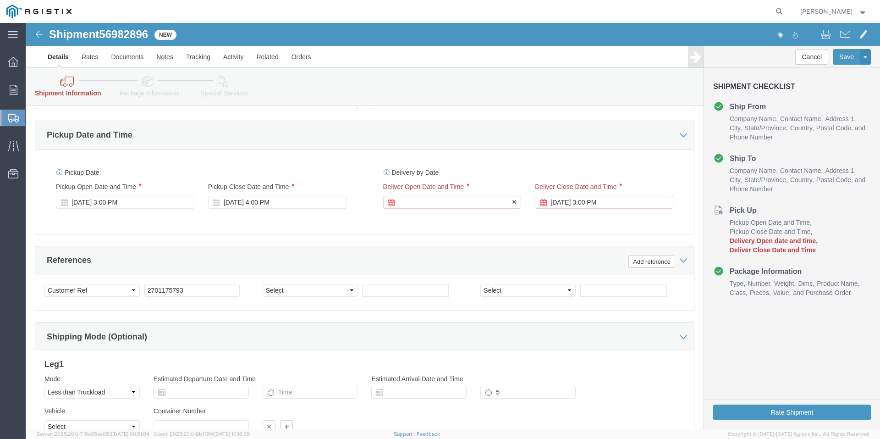
click icon
click div
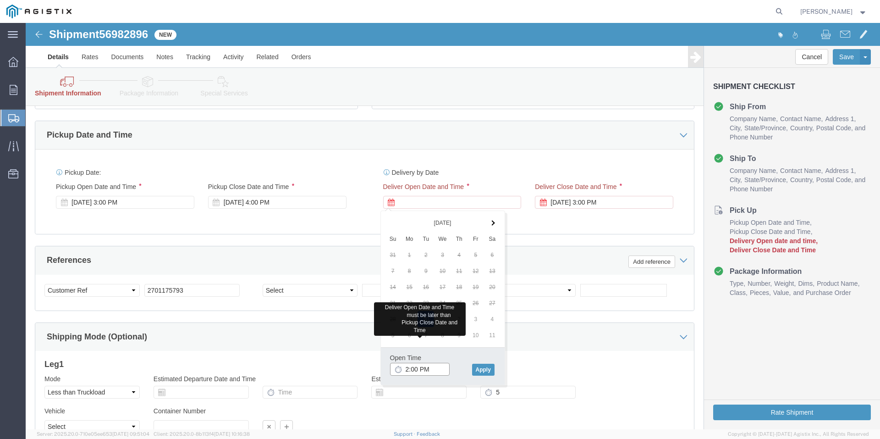
click input "2:00 PM"
click button "Apply"
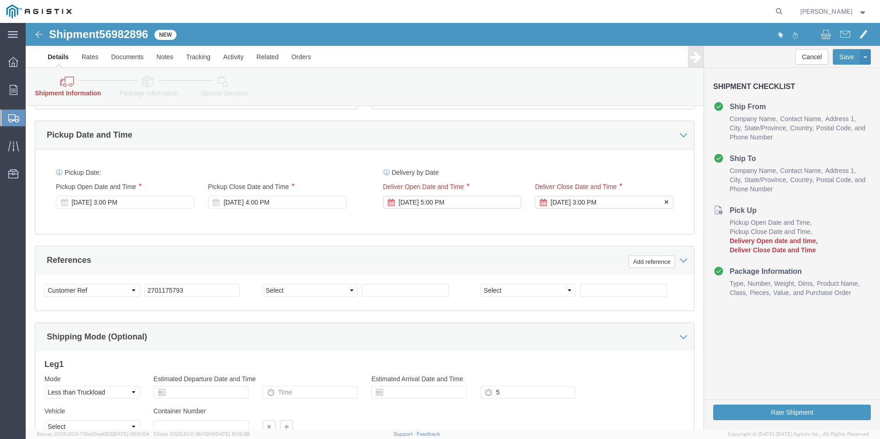
click icon
click div "Delivery Start Date Delivery Start Time Deliver Open Date and Time [DATE] 5:00 …"
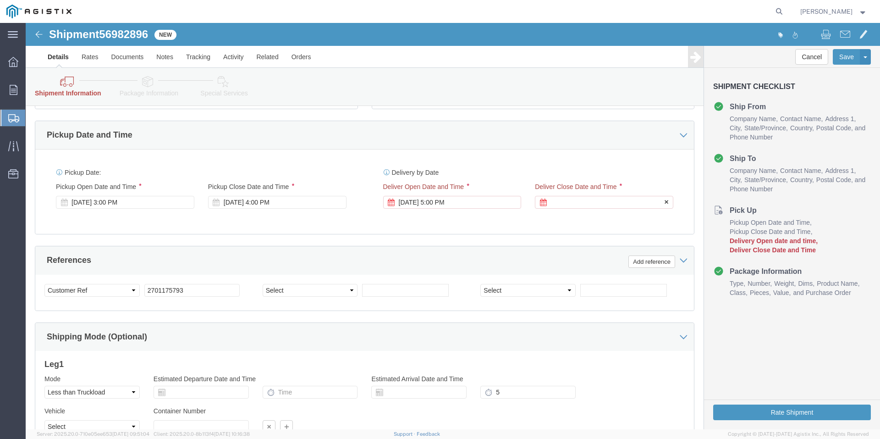
click div
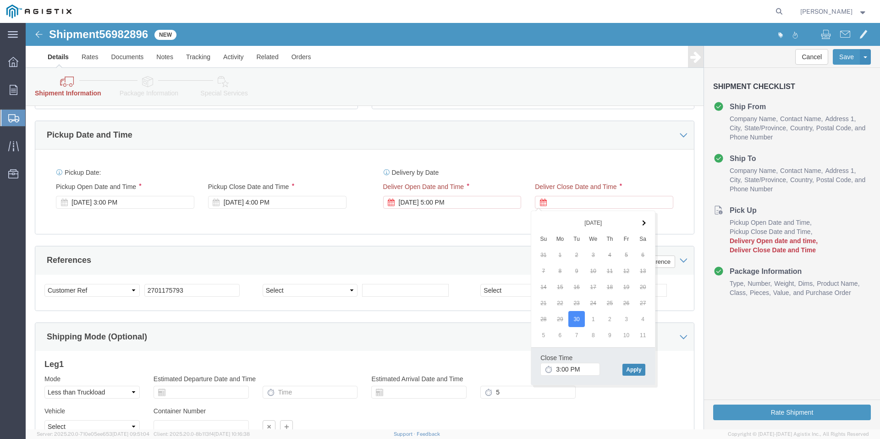
click button "Apply"
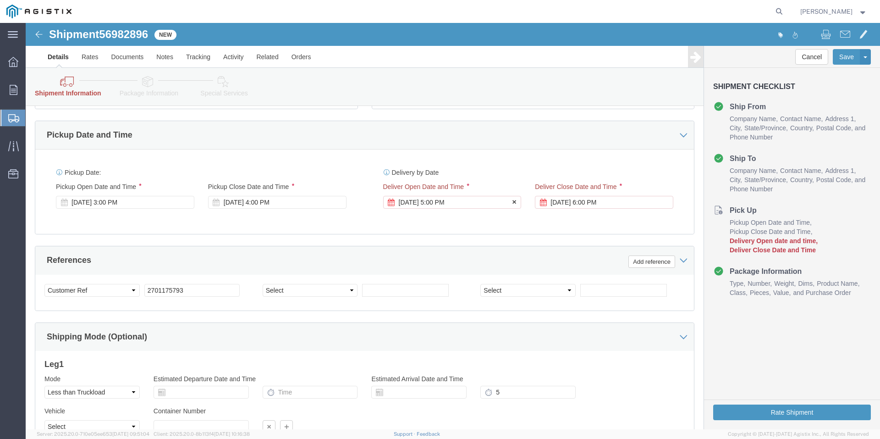
click icon
click div "[DATE] 5:00 PM"
click span
click button "Apply"
click div "Delivery by Date Delivery Start Date Delivery Start Time Deliver Open Date and …"
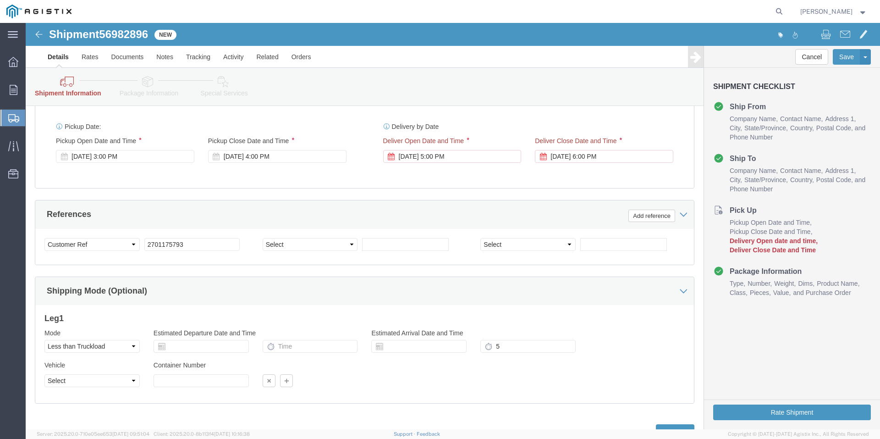
scroll to position [525, 0]
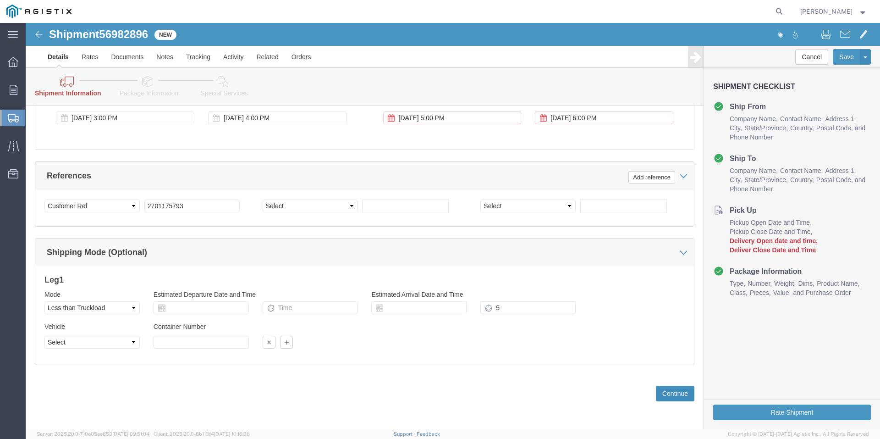
click button "Continue"
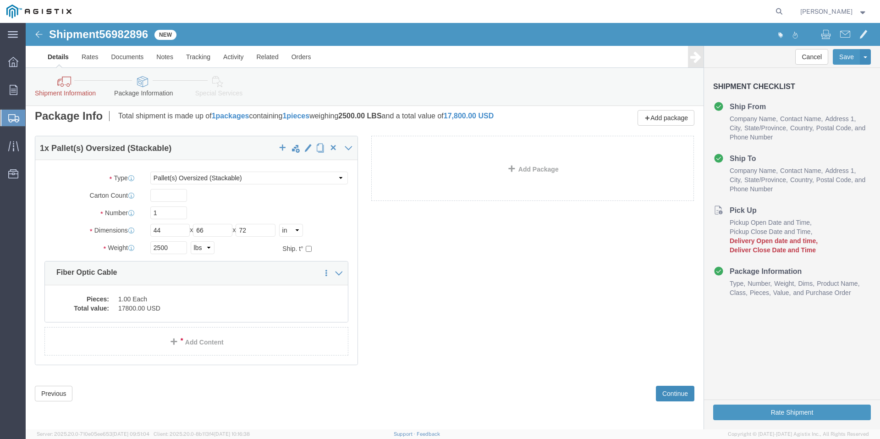
scroll to position [74, 0]
click button "Continue"
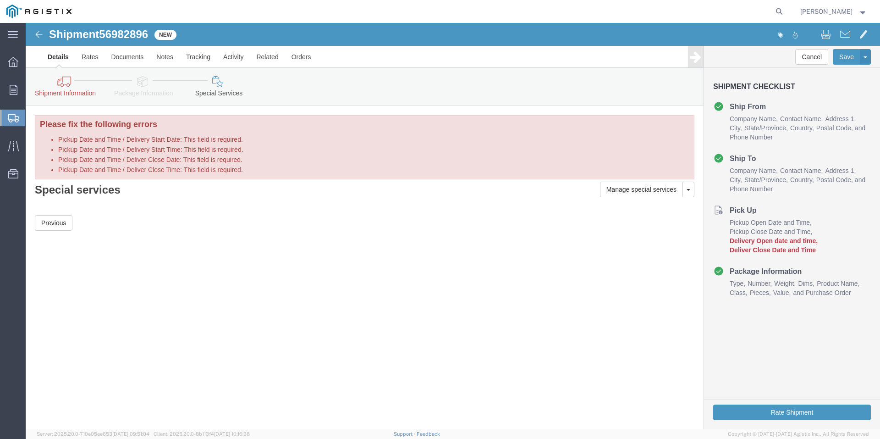
scroll to position [0, 0]
click button "Previous"
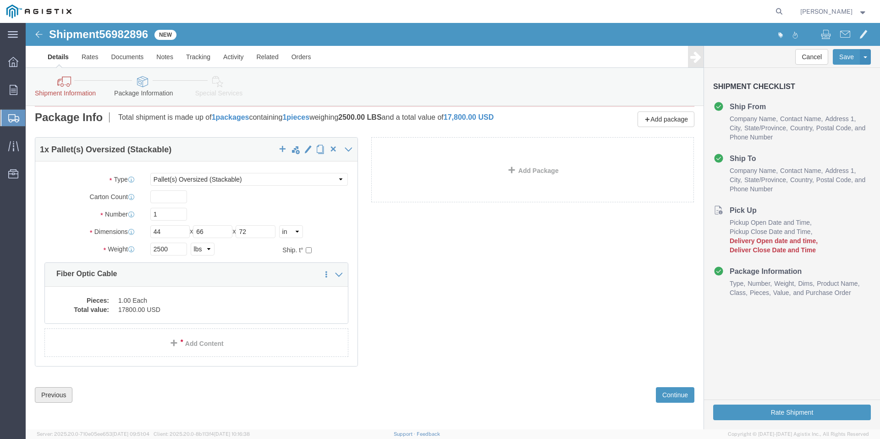
scroll to position [74, 0]
click button "Previous"
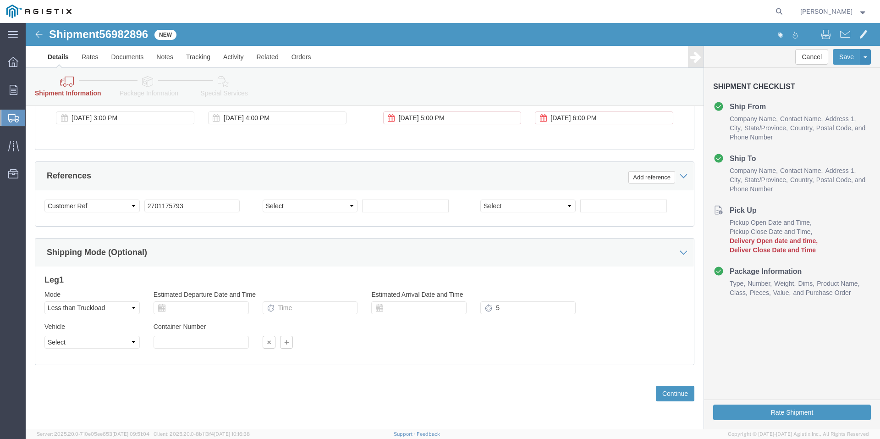
scroll to position [479, 0]
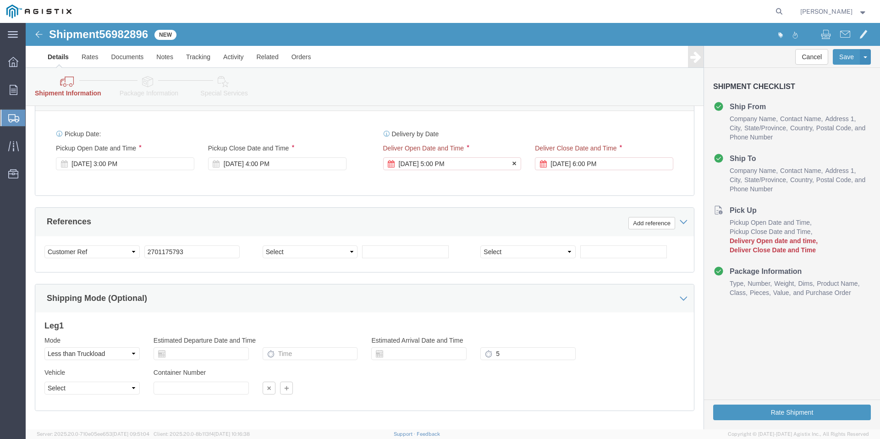
click icon
drag, startPoint x: 364, startPoint y: 142, endPoint x: 386, endPoint y: 150, distance: 23.8
click div "[DATE] 5:00 PM"
click button
click div
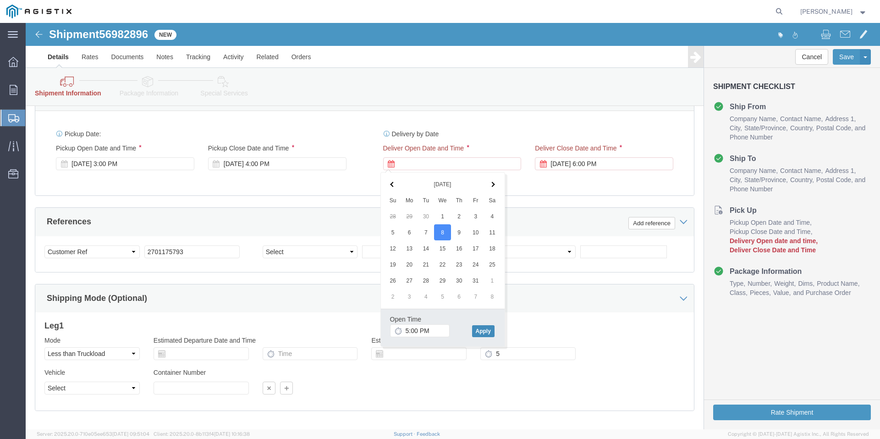
click button "Apply"
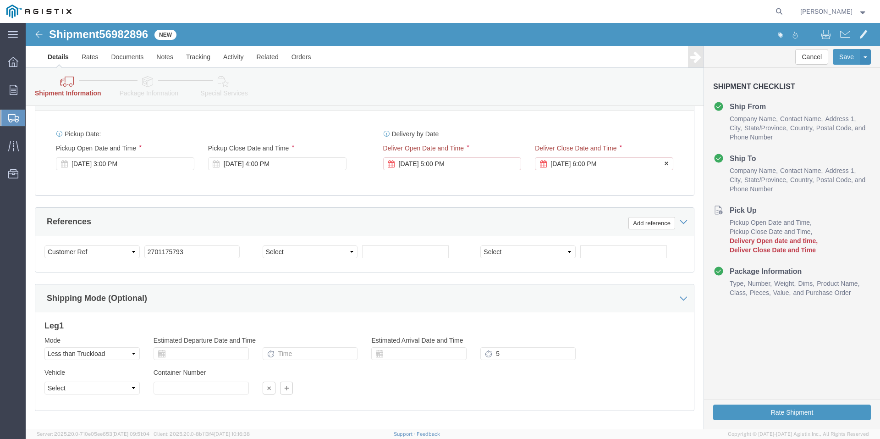
click icon
click div
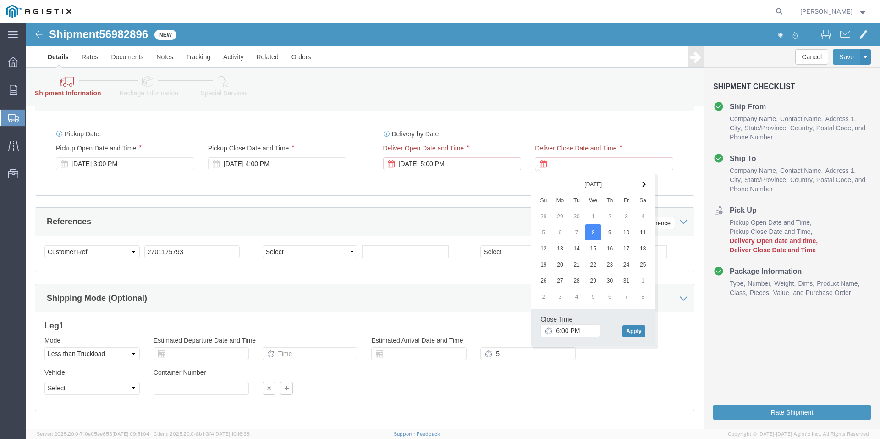
click button "Apply"
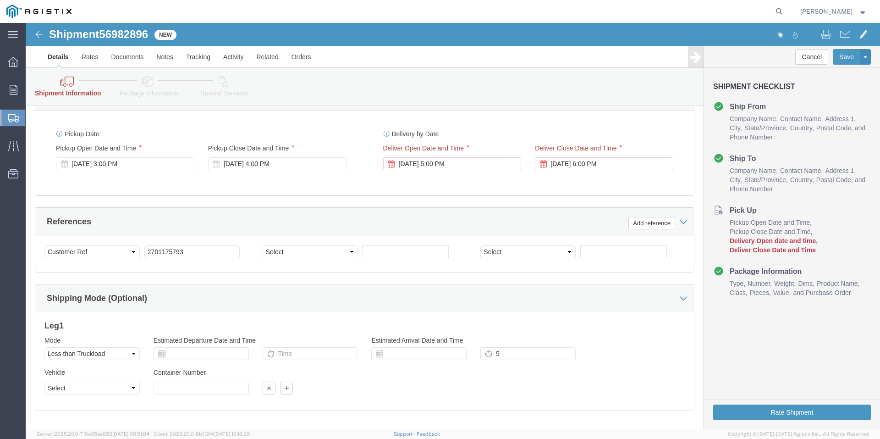
click div "Mode Select Air Less than Truckload Multi-Leg Ocean Freight Rail Small Parcel T…"
click button
click icon
click div
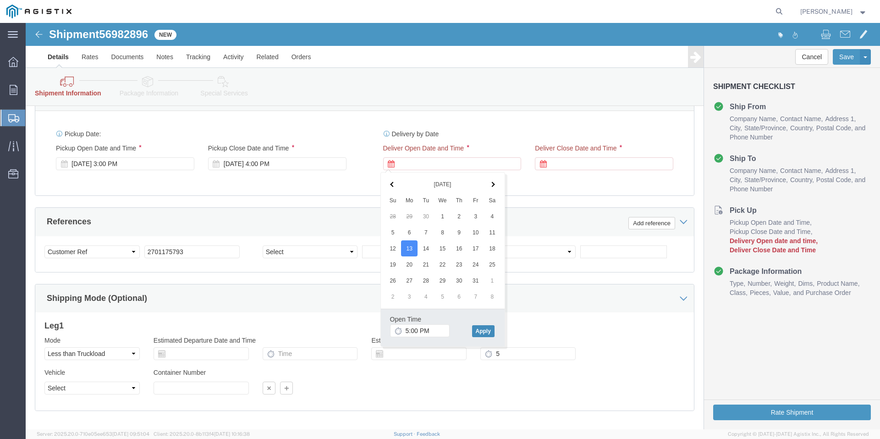
click button "Apply"
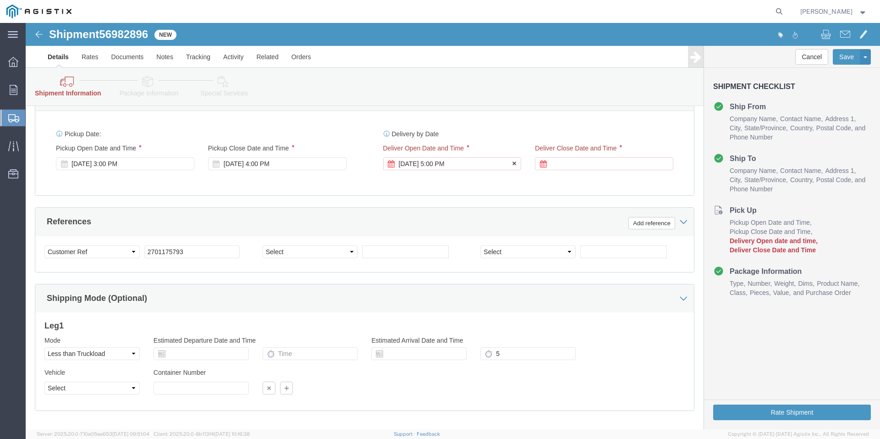
click div "[DATE] 5:00 PM"
type input "1:00 PM"
click button "Apply"
click div
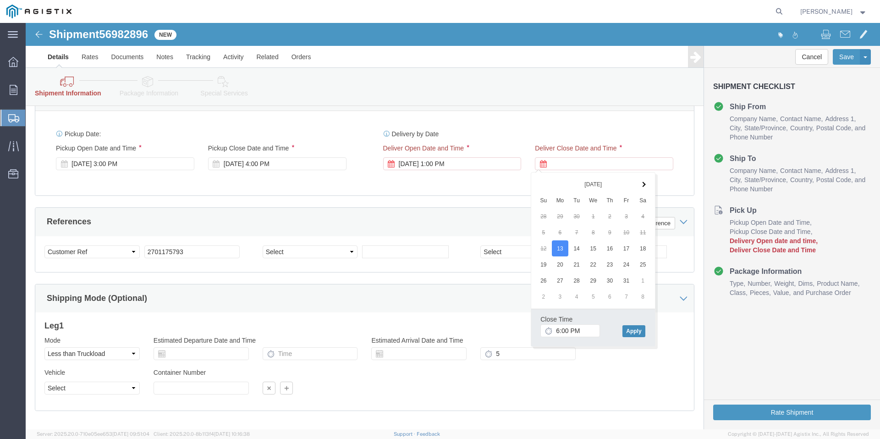
click button "Apply"
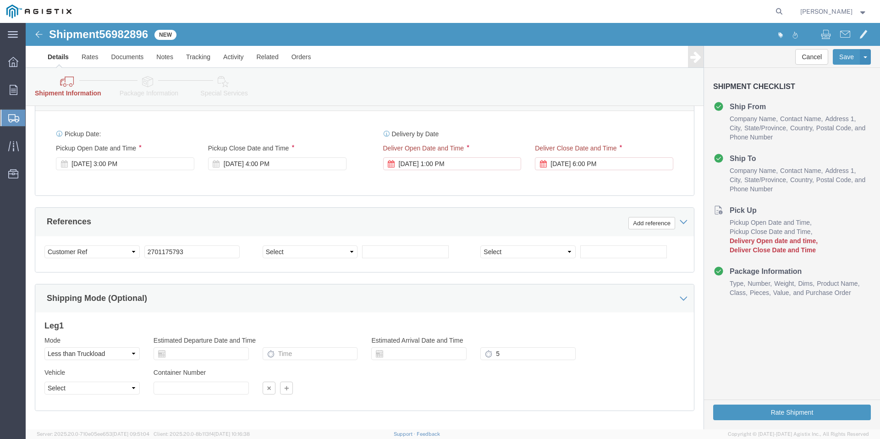
click h3 "Leg 1"
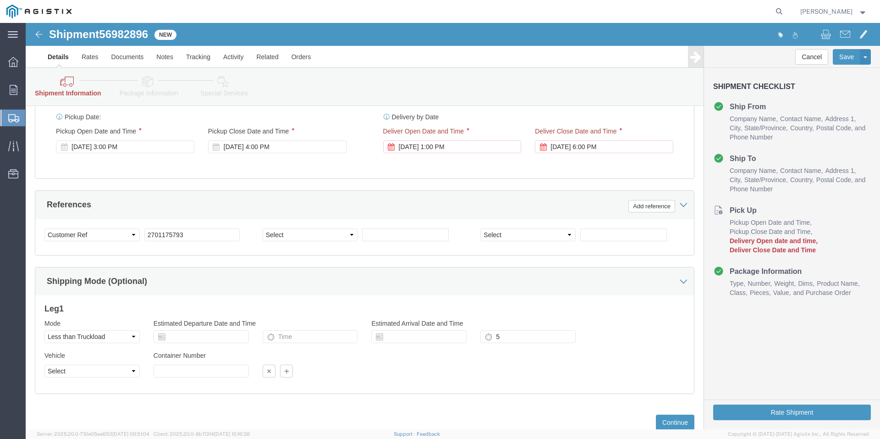
scroll to position [525, 0]
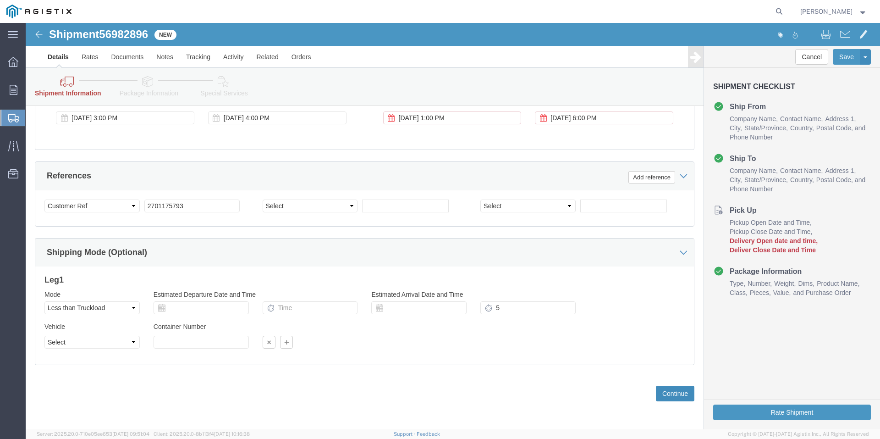
click button "Continue"
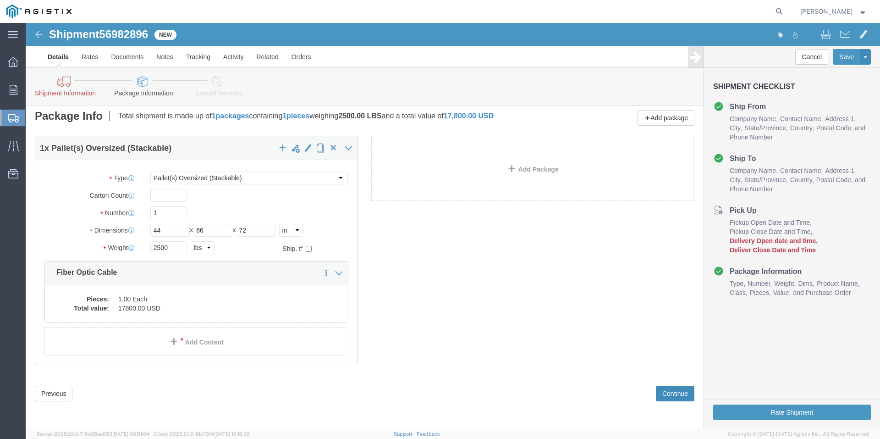
scroll to position [74, 0]
click button "Continue"
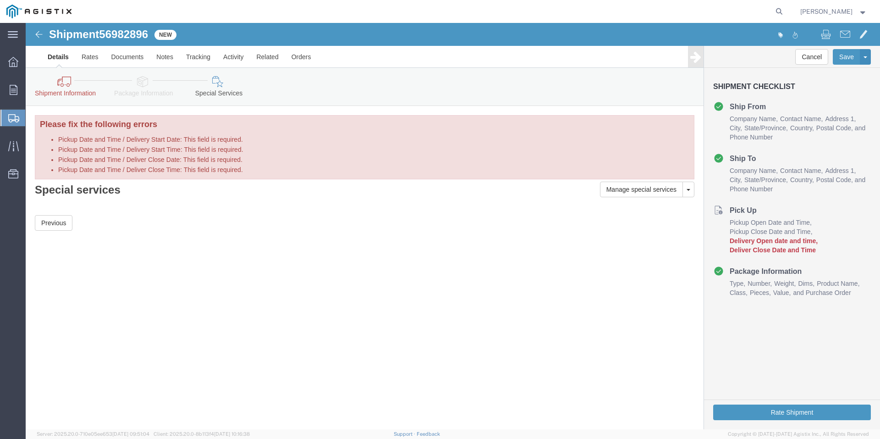
scroll to position [0, 0]
click label "Pickup Date and Time / Delivery Start Time: This field is required."
click label "Pickup Date and Time / Delivery Start Date: This field is required."
click link "Shipment Information"
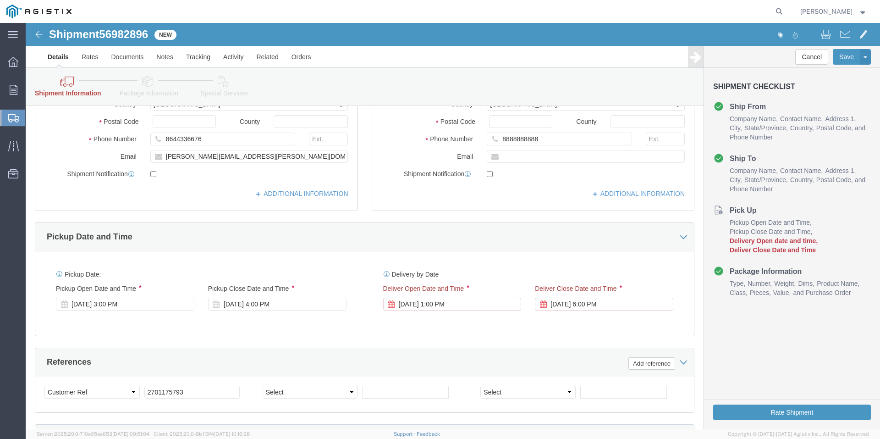
scroll to position [413, 0]
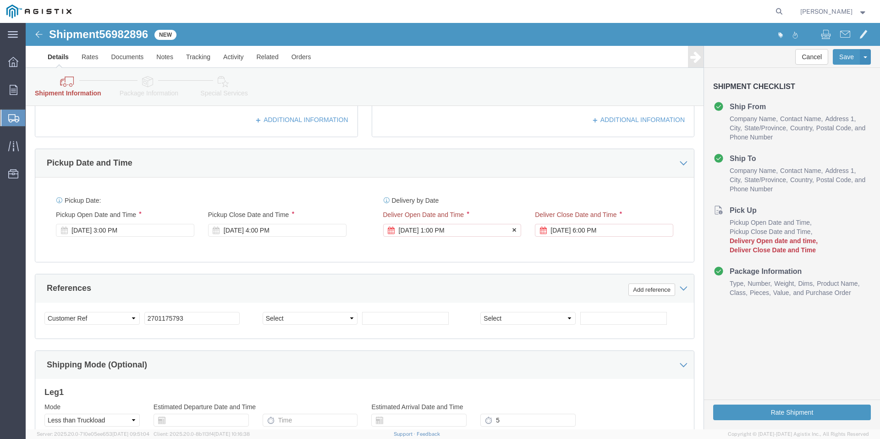
click icon
click button "Save"
click icon
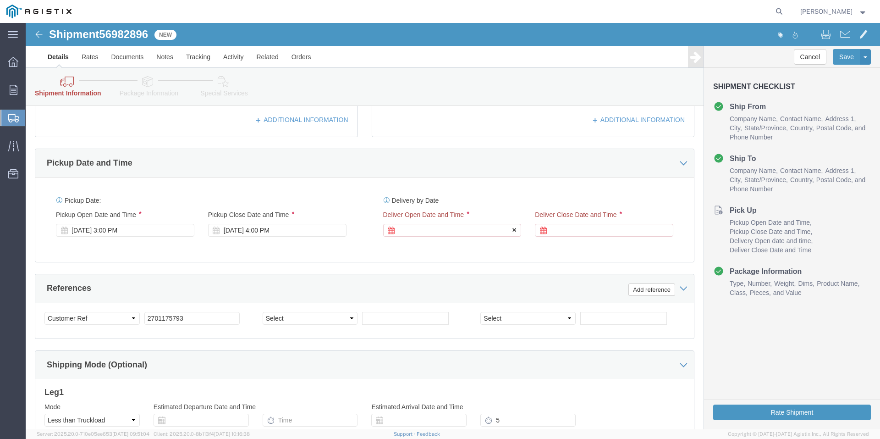
click icon
click div
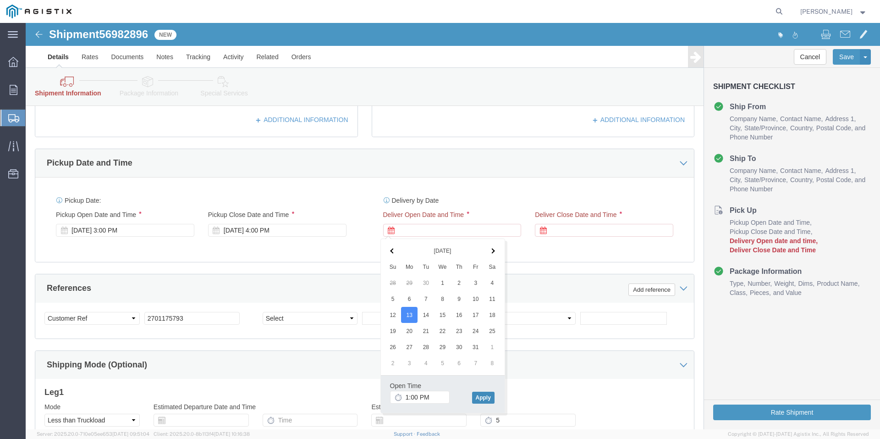
click button "Apply"
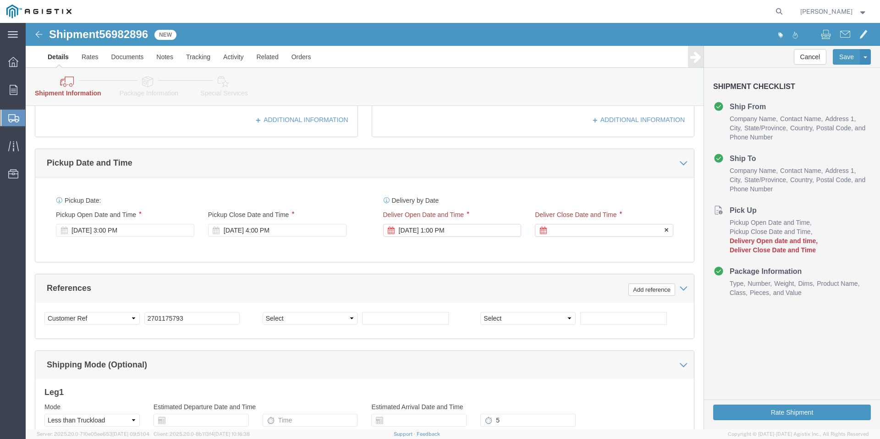
click icon
click div
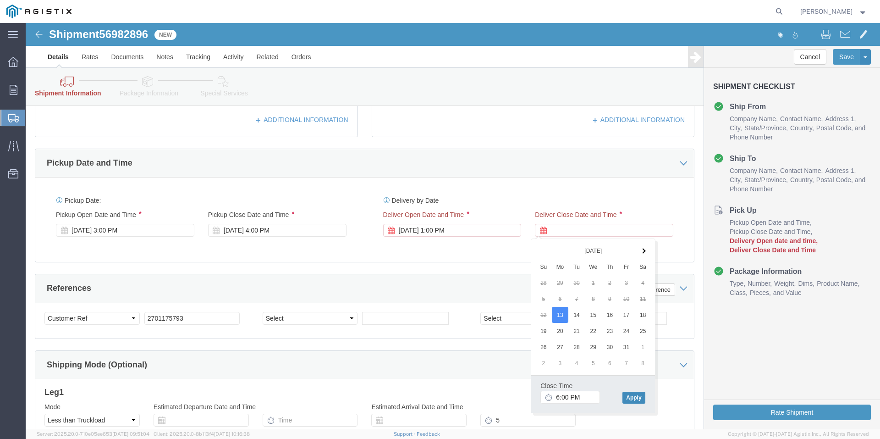
click button "Apply"
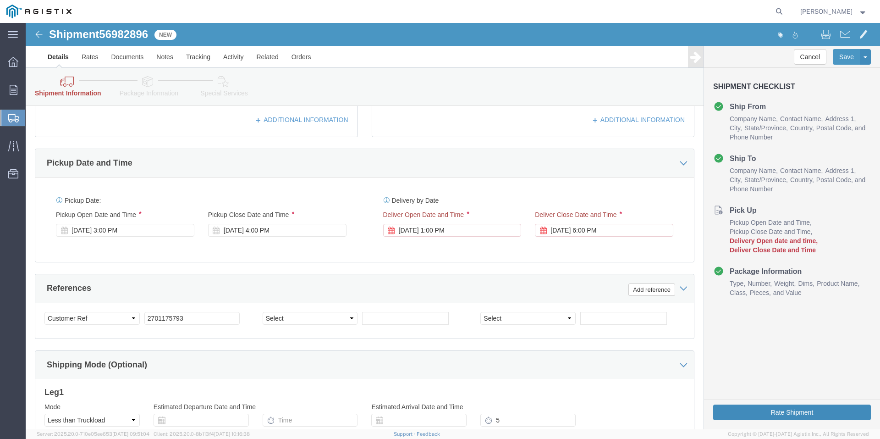
click button "Rate Shipment"
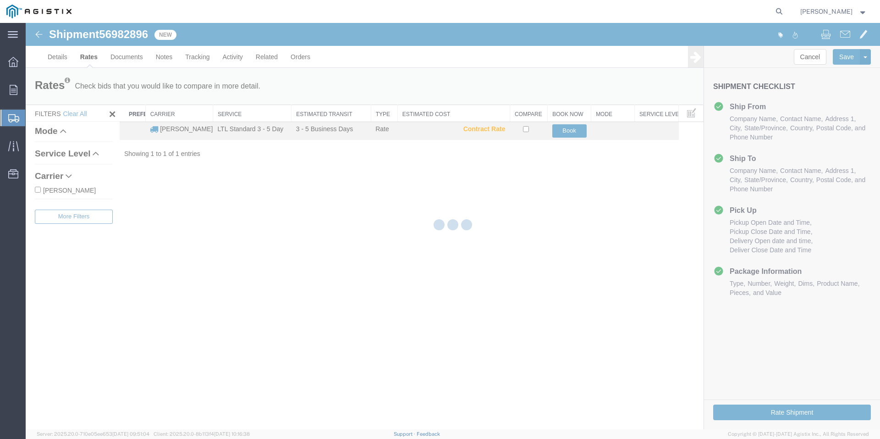
scroll to position [0, 0]
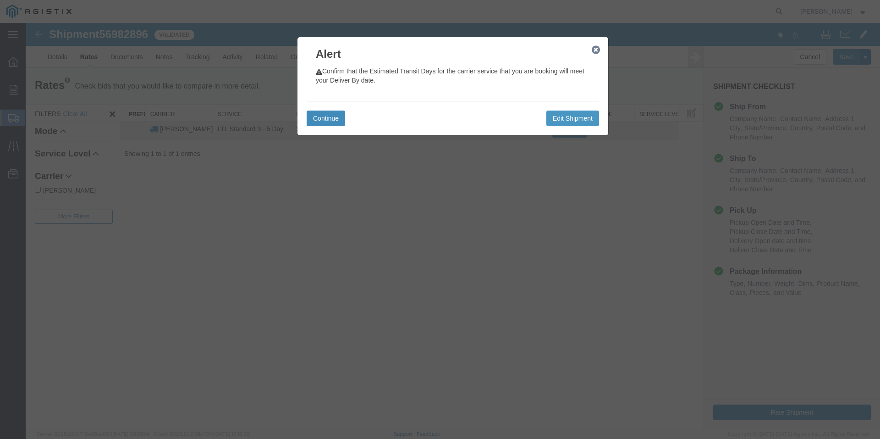
click at [330, 117] on button "Continue" at bounding box center [326, 118] width 39 height 16
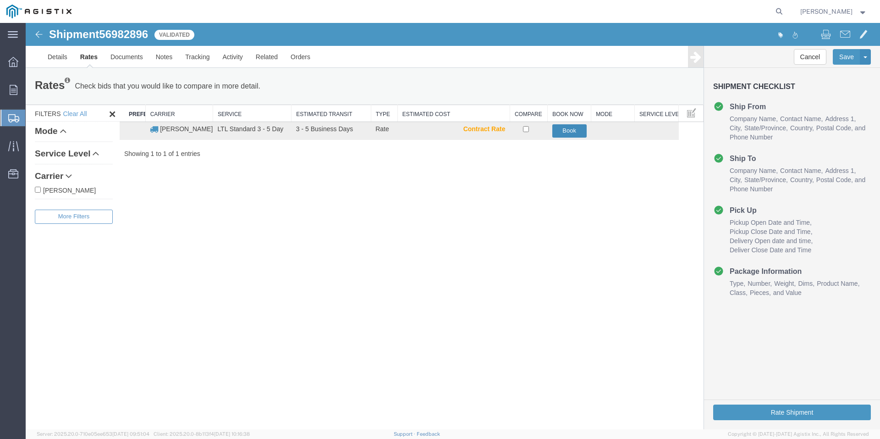
click at [577, 133] on button "Book" at bounding box center [569, 130] width 34 height 13
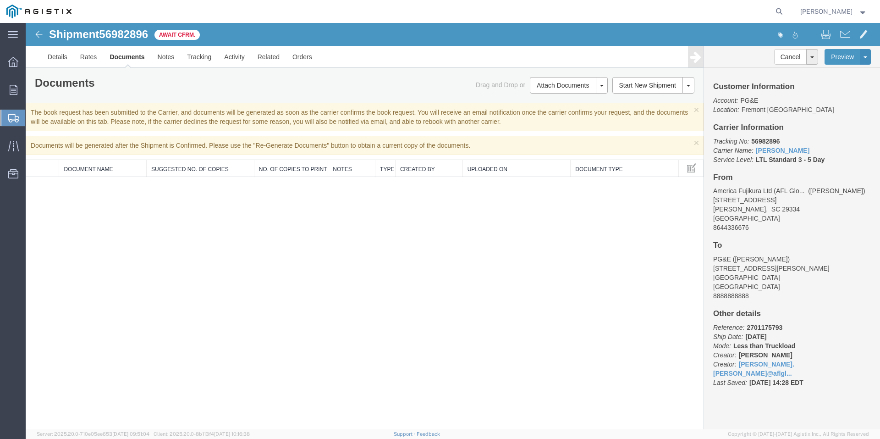
click at [0, 0] on span "Create Shipment" at bounding box center [0, 0] width 0 height 0
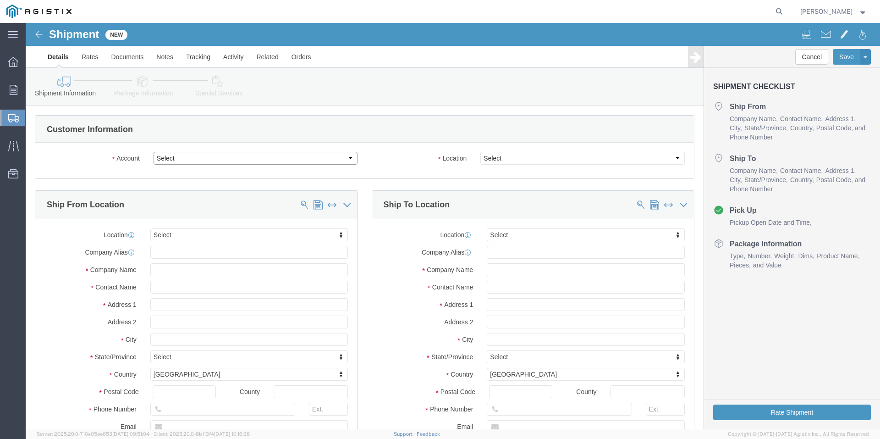
click select "Select America Fujikura Ltd (AFL Global) PG&E"
select select "9596"
click select "Select America Fujikura Ltd (AFL Global) PG&E"
select select
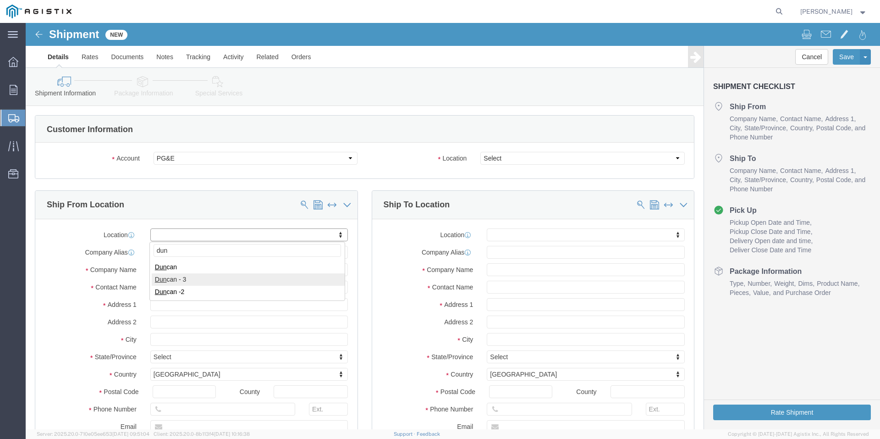
type input "dun"
select select "73411"
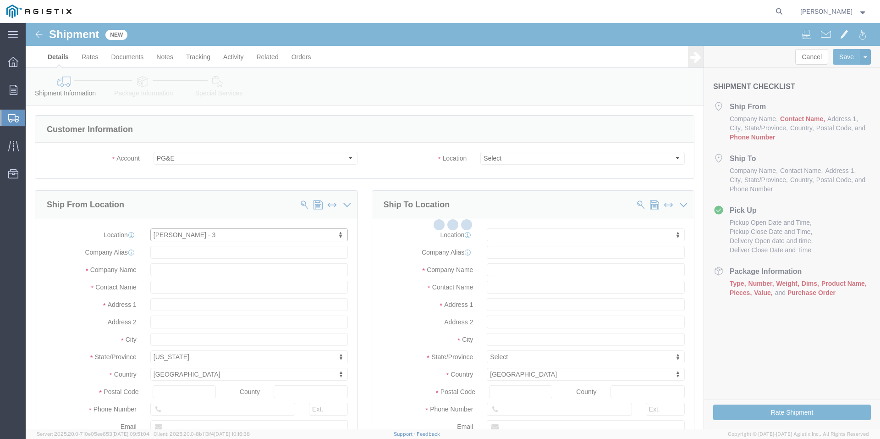
select select "SC"
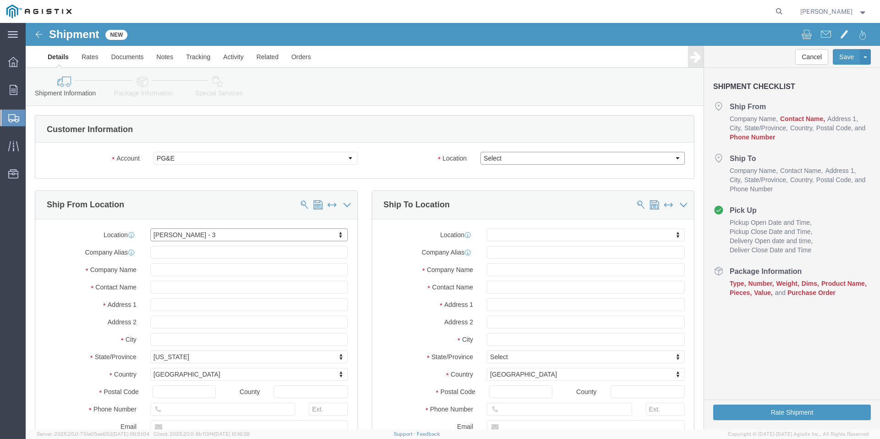
click select "Select All Others [GEOGRAPHIC_DATA] [GEOGRAPHIC_DATA] [GEOGRAPHIC_DATA] [GEOGRA…"
select select "19996"
click select "Select All Others [GEOGRAPHIC_DATA] [GEOGRAPHIC_DATA] [GEOGRAPHIC_DATA] [GEOGRA…"
type input "p"
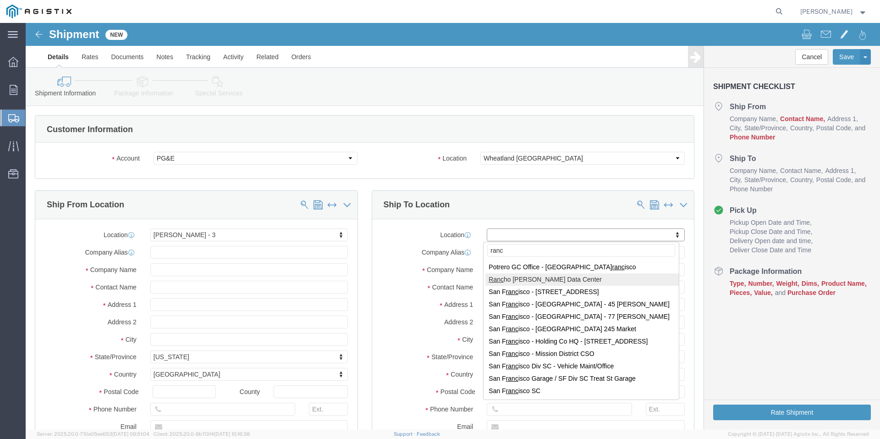
type input "ranc"
select select "71686"
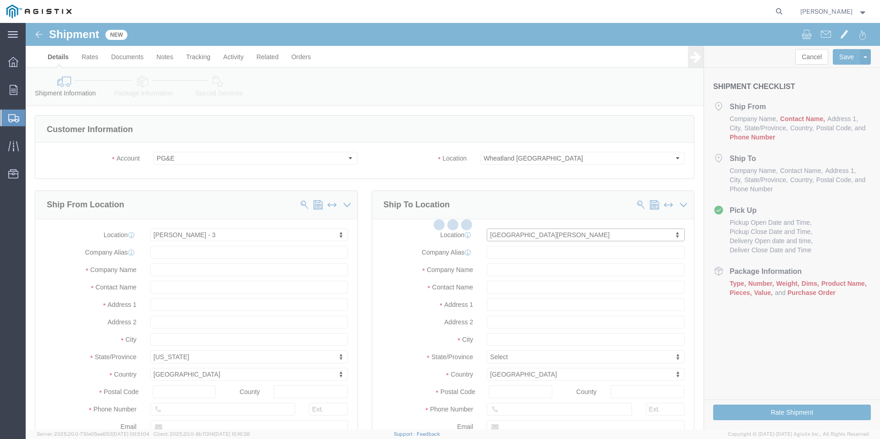
select select "CA"
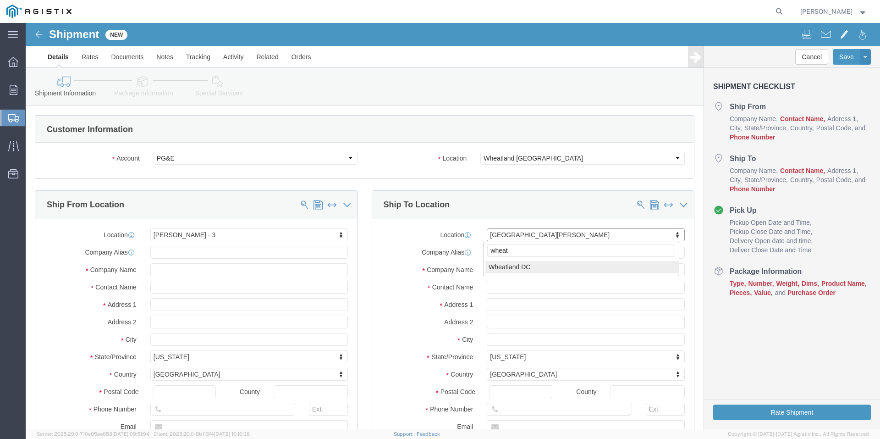
type input "wheat"
select select "19996"
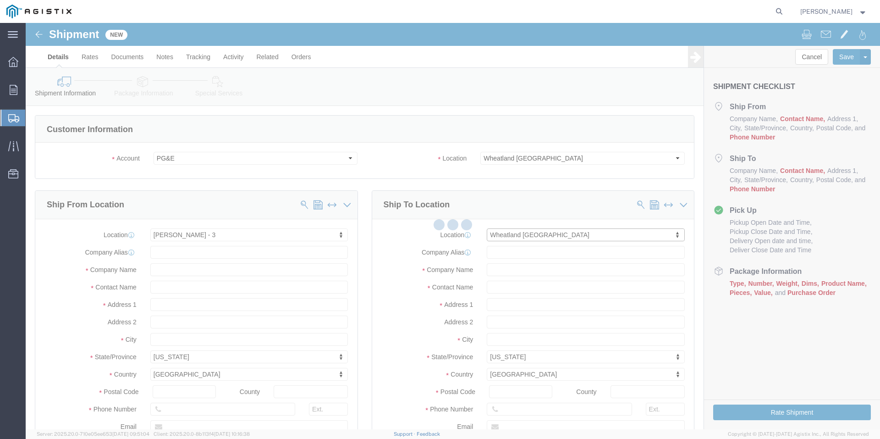
select select "CA"
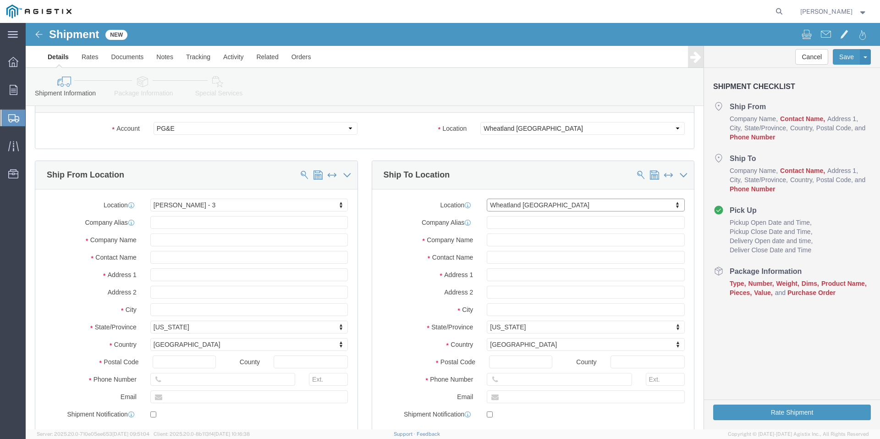
scroll to position [46, 0]
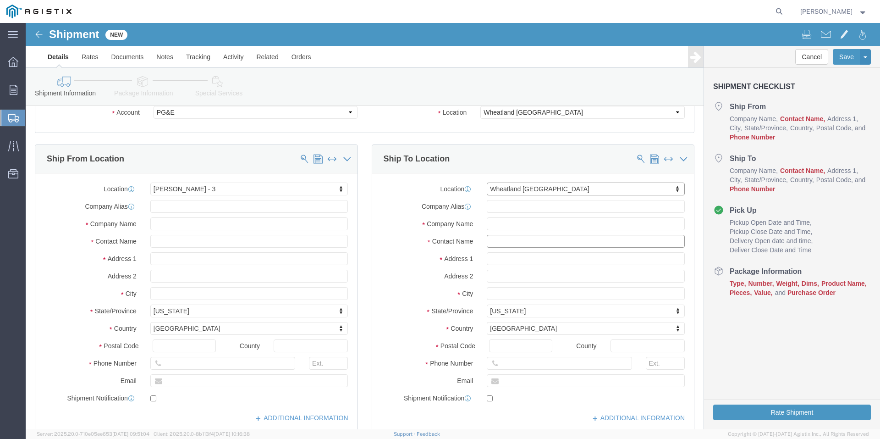
click input "text"
type input "[PERSON_NAME]"
click input "text"
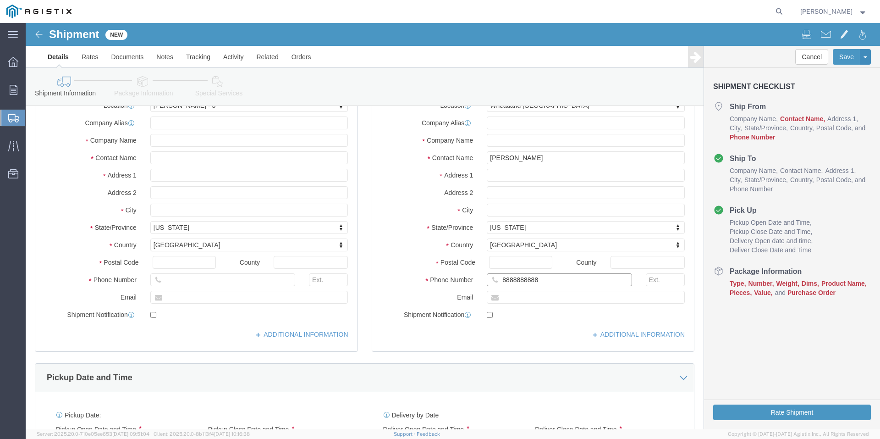
scroll to position [138, 0]
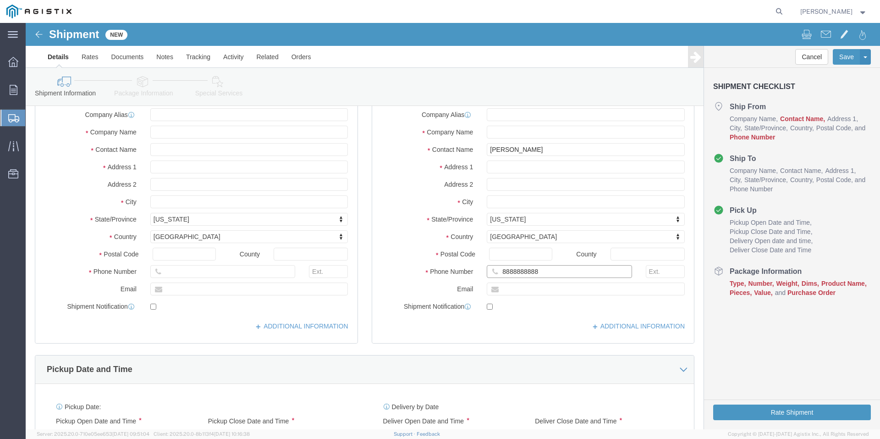
type input "8888888888"
click input "text"
type input "[PERSON_NAME][EMAIL_ADDRESS][PERSON_NAME][DOMAIN_NAME]"
click input "text"
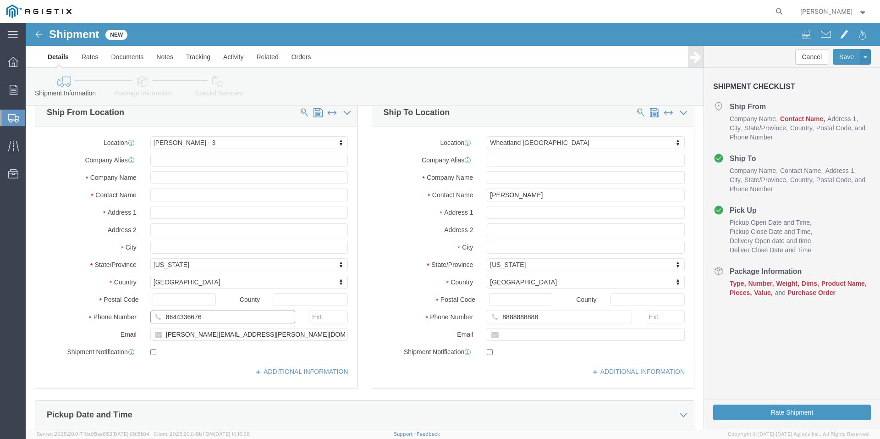
scroll to position [92, 0]
type input "8644336676"
click input "text"
type input "[PERSON_NAME]"
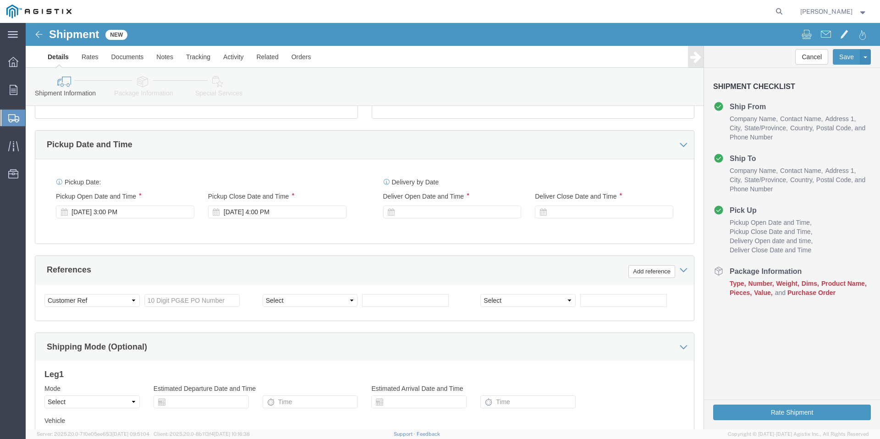
scroll to position [367, 0]
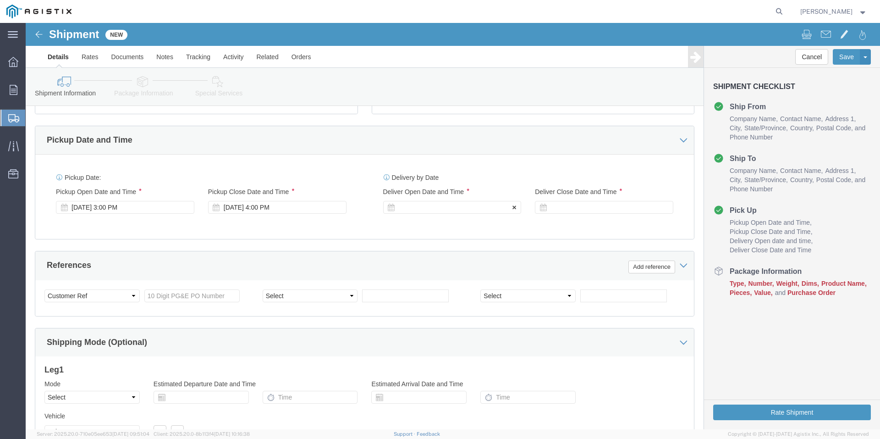
click icon
click div "Delivery Start Date Delivery Start Time Deliver Open Date and Time Deliver Clos…"
click div
drag, startPoint x: 383, startPoint y: 350, endPoint x: 398, endPoint y: 360, distance: 17.8
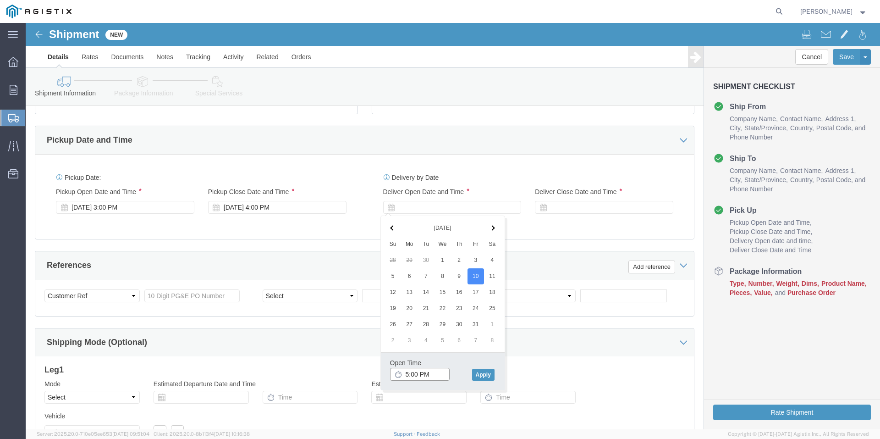
click input "5:00 PM"
type input "1:00 PM"
click button "Apply"
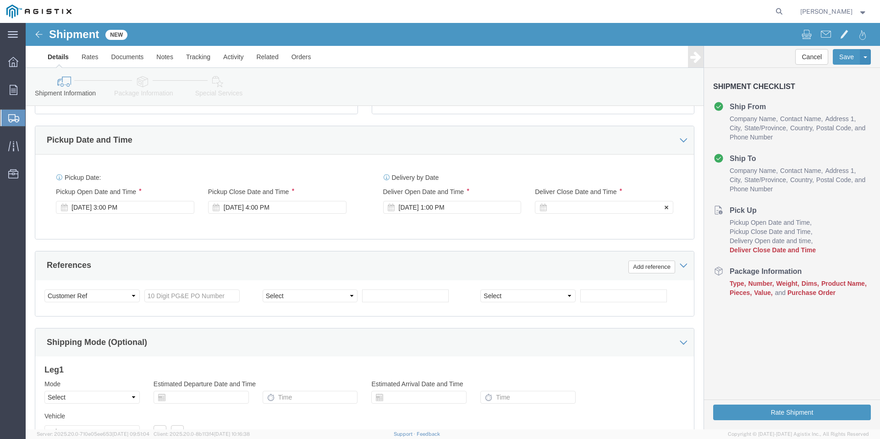
click div
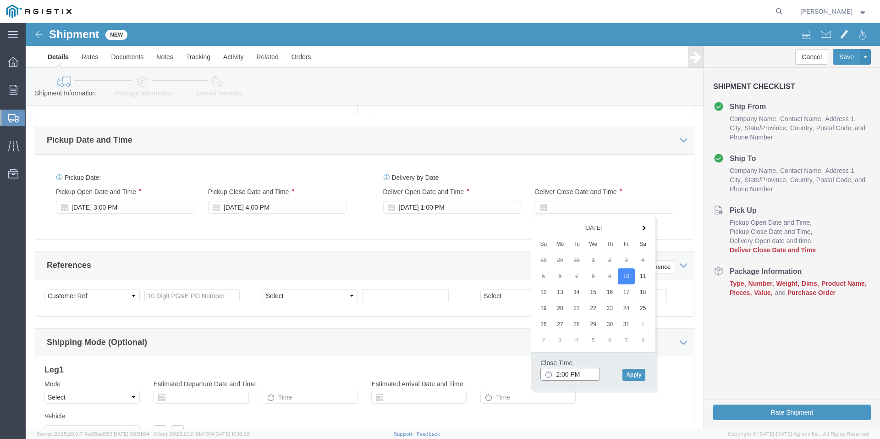
type input "5:00 PM"
click button "Apply"
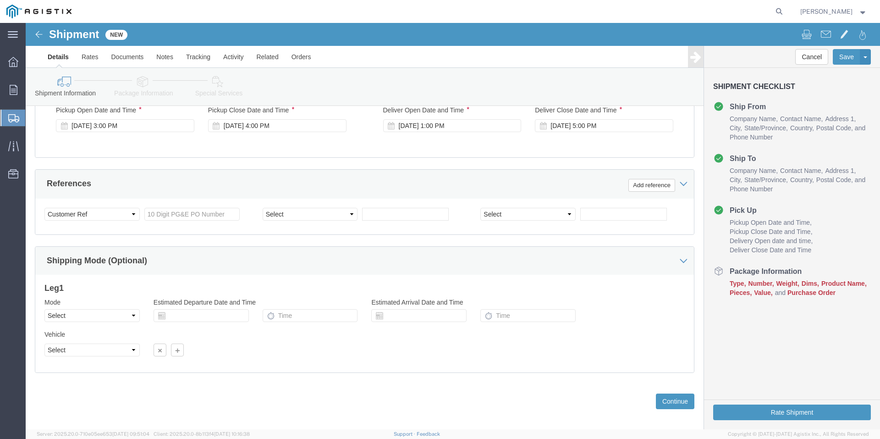
scroll to position [456, 0]
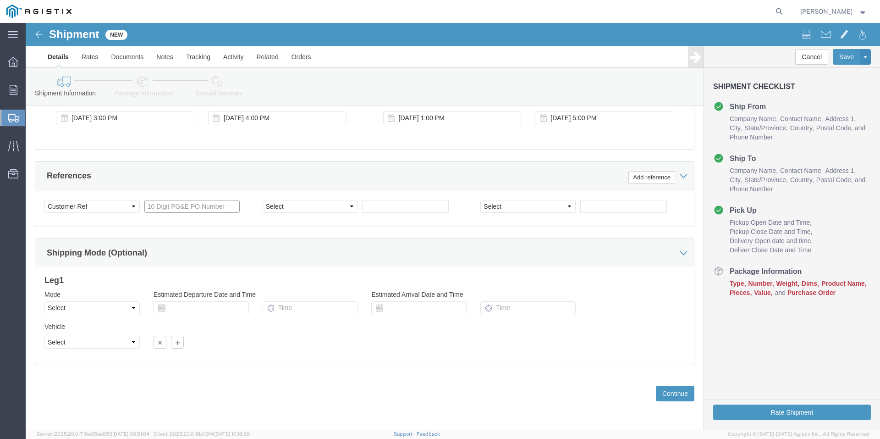
click input "text"
type input "2701175798"
click select "Select Air Less than Truckload Multi-Leg Ocean Freight Rail Small Parcel Truckl…"
select select "LTL"
click select "Select Air Less than Truckload Multi-Leg Ocean Freight Rail Small Parcel Truckl…"
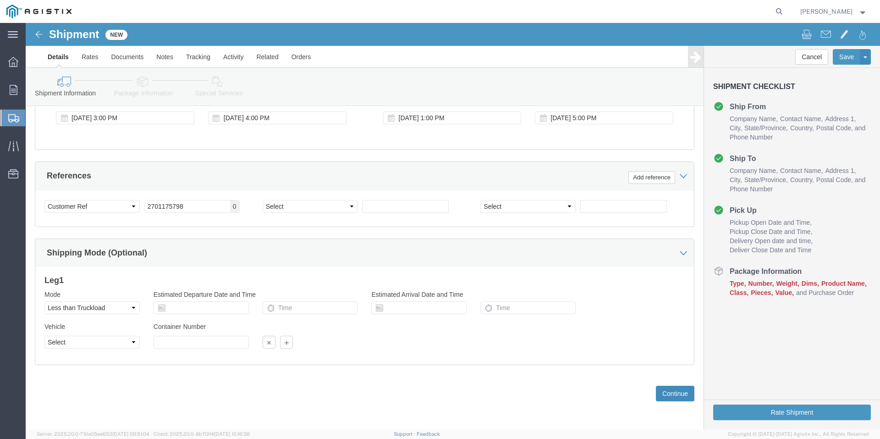
click button "Continue"
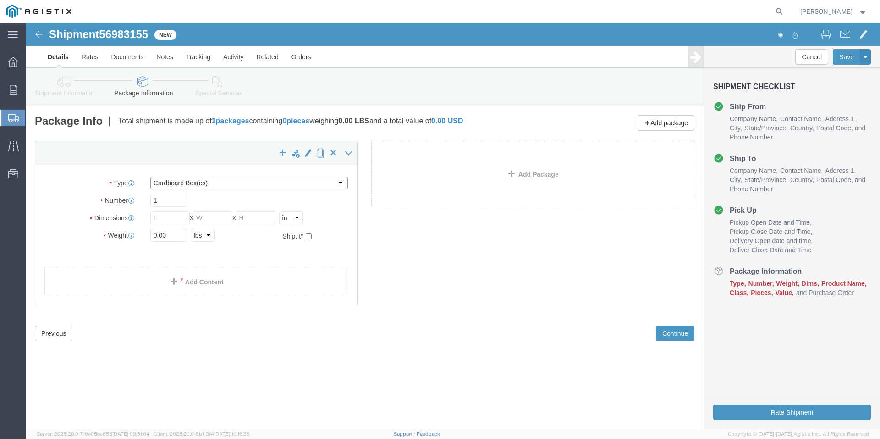
click select "Select Bulk Bundle(s) Cardboard Box(es) Carton(s) Crate(s) Drum(s) (Fiberboard)…"
select select "PONS"
click select "Select Bulk Bundle(s) Cardboard Box(es) Carton(s) Crate(s) Drum(s) (Fiberboard)…"
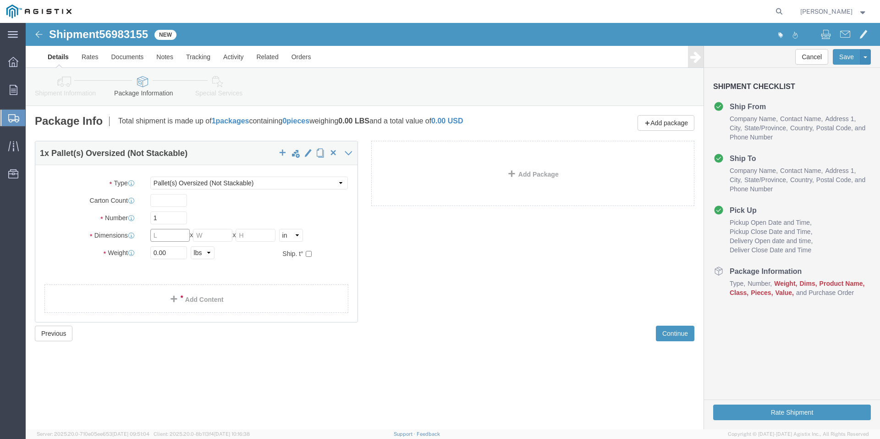
click input "text"
type input "44"
click input "text"
type input "66"
click input "text"
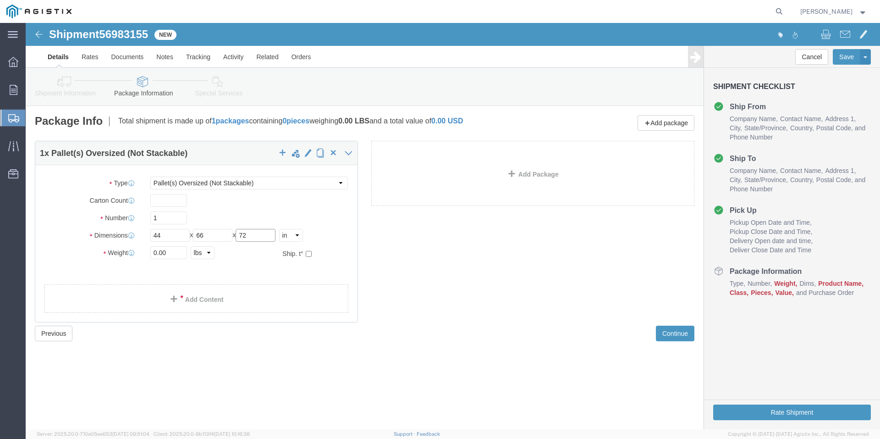
type input "72"
drag, startPoint x: 153, startPoint y: 234, endPoint x: 118, endPoint y: 237, distance: 35.0
click div "Weight 0.00 Select kgs lbs Ship. t°"
type input "2400"
click button "Continue"
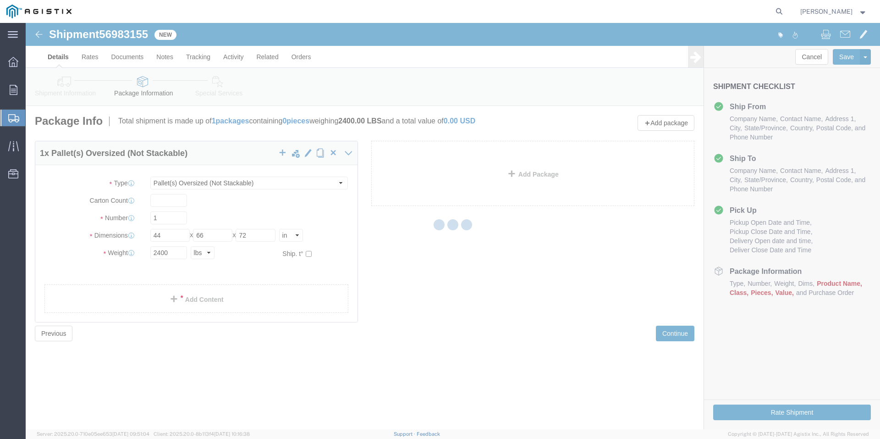
click at [176, 301] on div at bounding box center [453, 226] width 855 height 406
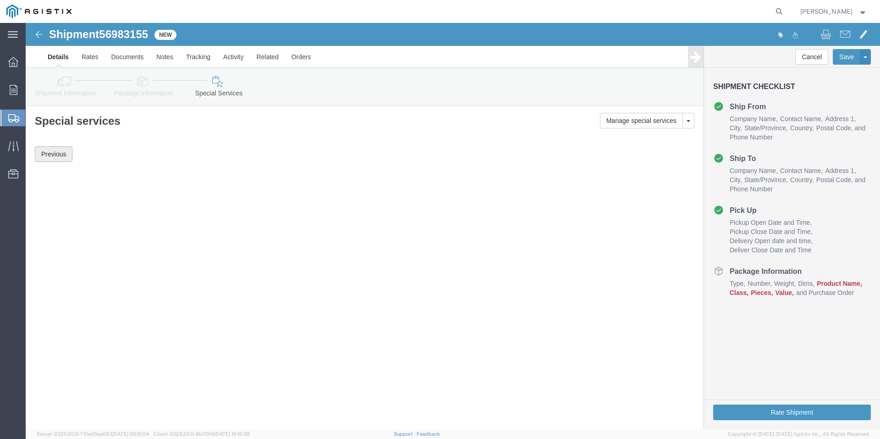
click button "Previous"
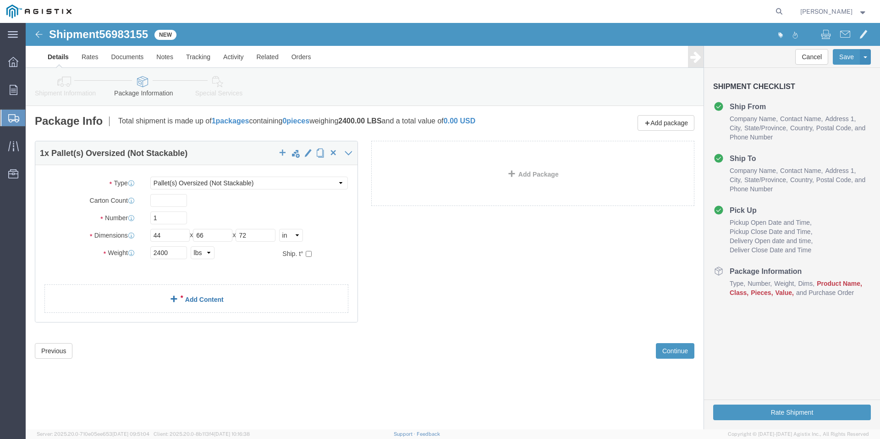
click link "Add Content"
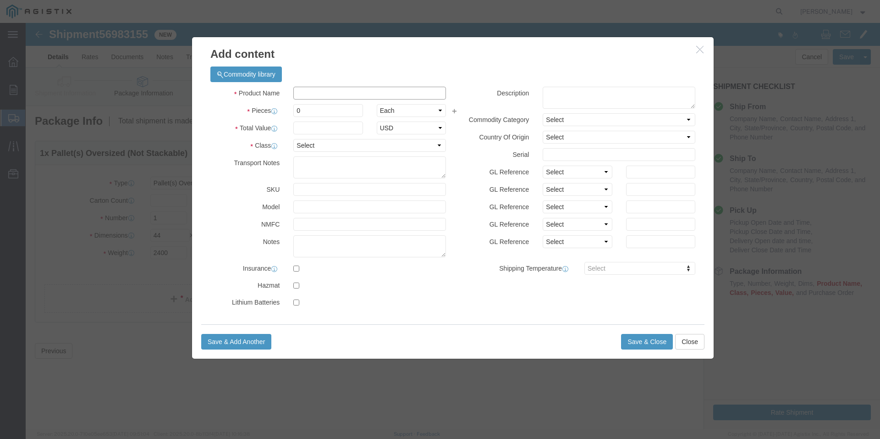
click input "text"
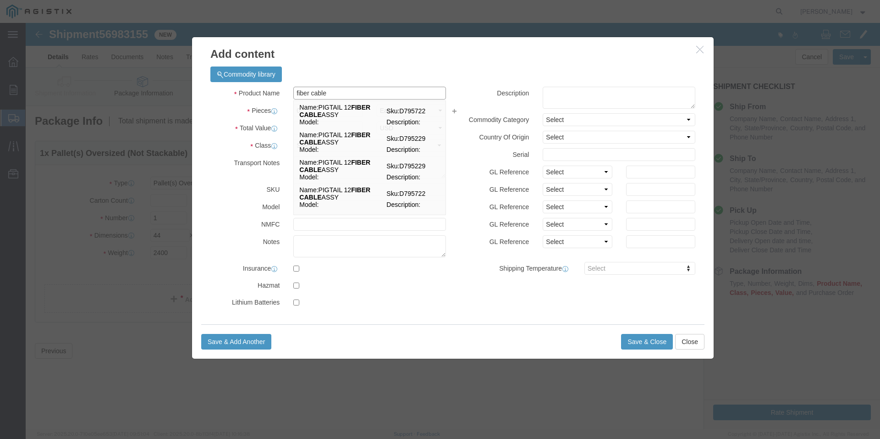
type input "fiber cable"
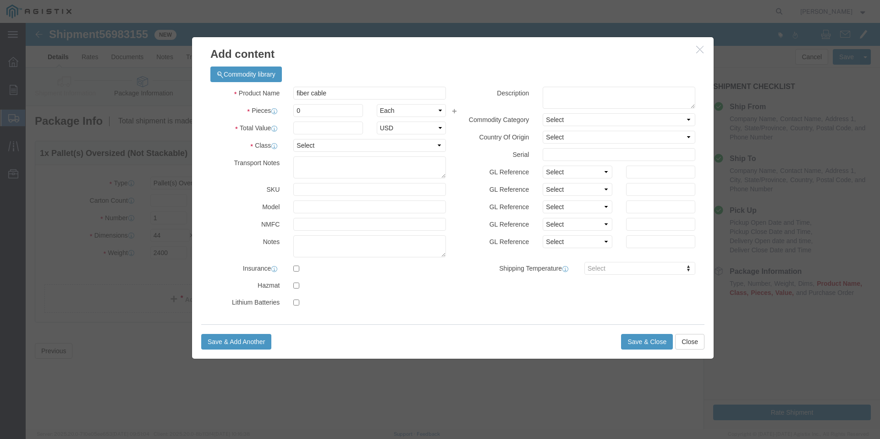
click label "Total Value"
click input "0"
type input "01"
click input "text"
type input "17,800.00"
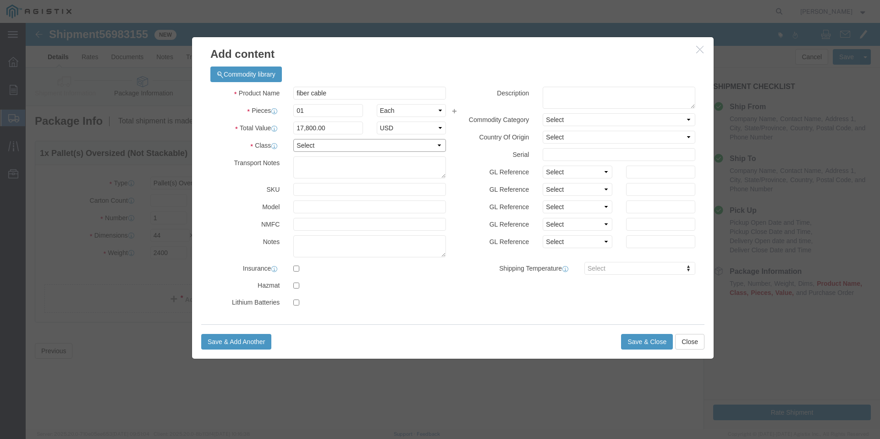
click select "Select 50 55 60 65 70 85 92.5 100 125 175 250 300 400"
select select "85"
click select "Select 50 55 60 65 70 85 92.5 100 125 175 250 300 400"
click button "Save & Close"
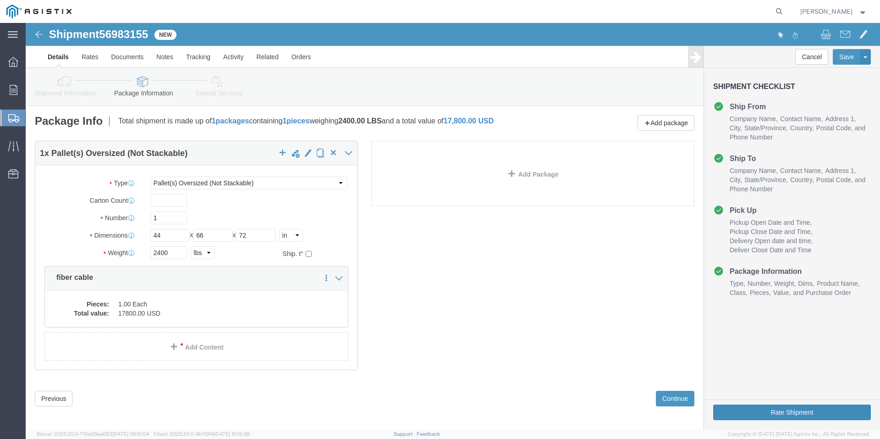
click button "Rate Shipment"
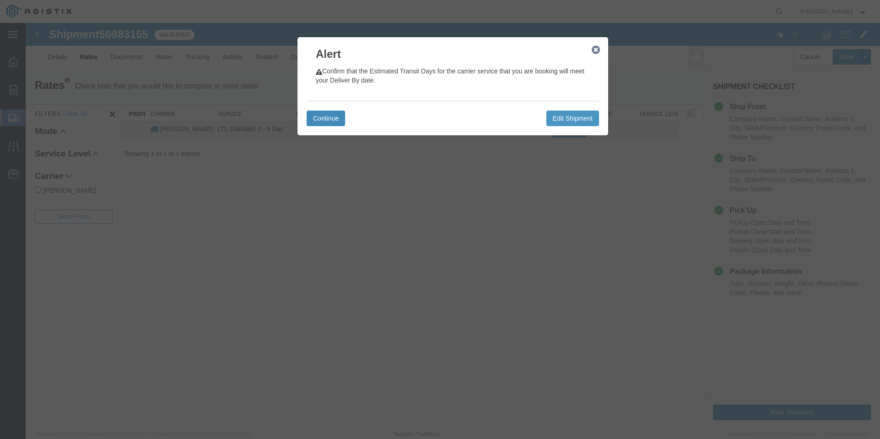
click at [330, 115] on button "Continue" at bounding box center [326, 118] width 39 height 16
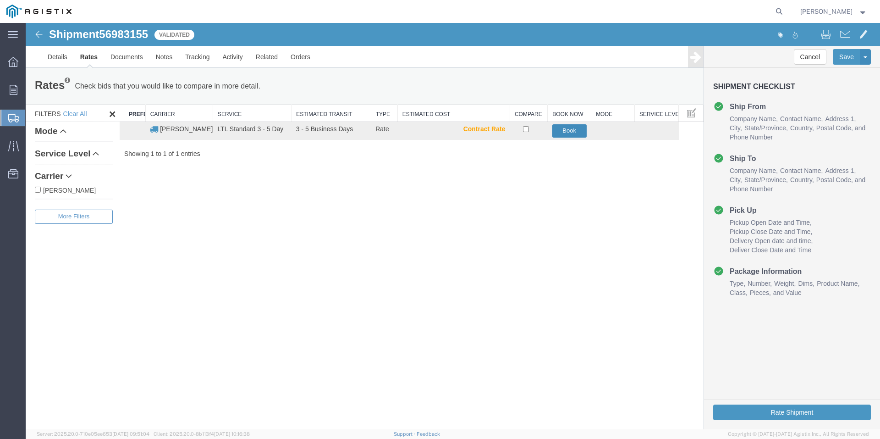
click at [570, 131] on button "Book" at bounding box center [569, 130] width 34 height 13
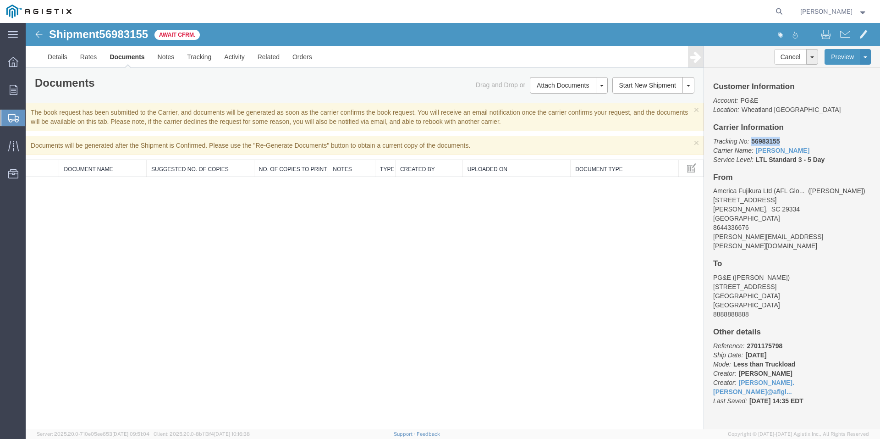
drag, startPoint x: 751, startPoint y: 141, endPoint x: 796, endPoint y: 133, distance: 45.8
click at [795, 133] on div "Customer Information Account: PG&E Location: [GEOGRAPHIC_DATA] [GEOGRAPHIC_DATA…" at bounding box center [792, 248] width 176 height 361
copy b "56983155"
